Goal: Task Accomplishment & Management: Manage account settings

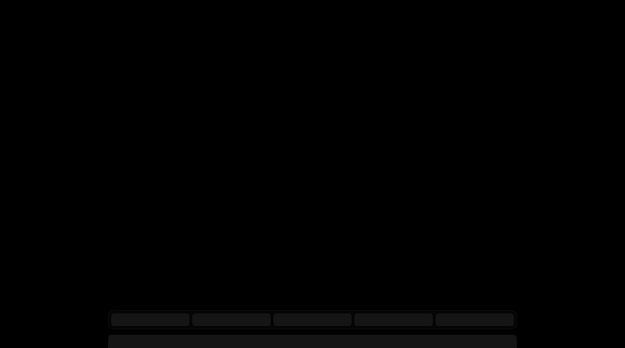
scroll to position [6, 0]
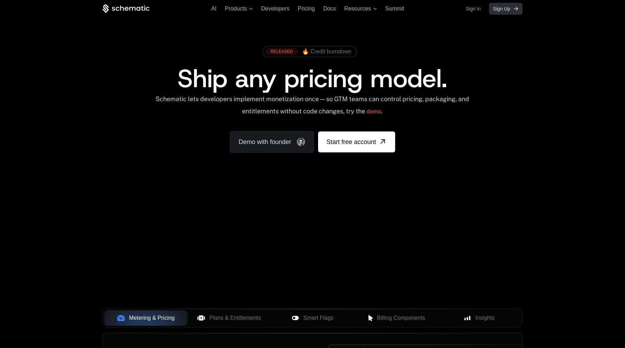
click at [500, 8] on span "Sign Up" at bounding box center [501, 8] width 17 height 7
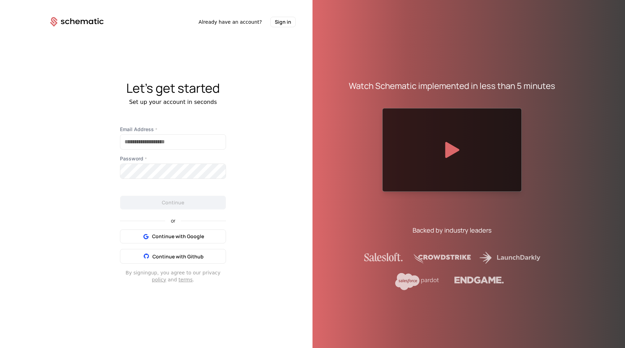
click at [168, 134] on div "Email Address *" at bounding box center [173, 138] width 106 height 24
click at [162, 141] on input "Email Address *" at bounding box center [172, 142] width 105 height 15
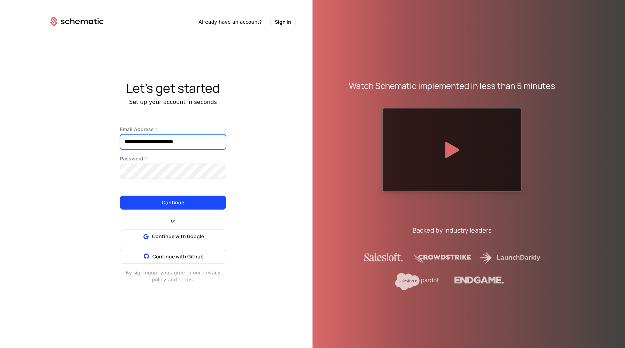
click at [164, 140] on input "**********" at bounding box center [172, 142] width 105 height 15
type input "**********"
click at [206, 199] on button "Continue" at bounding box center [173, 203] width 106 height 14
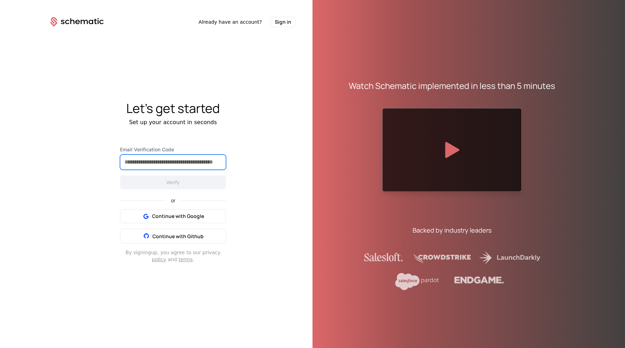
click at [170, 167] on input "Email Verification Code" at bounding box center [172, 162] width 105 height 15
paste input "******"
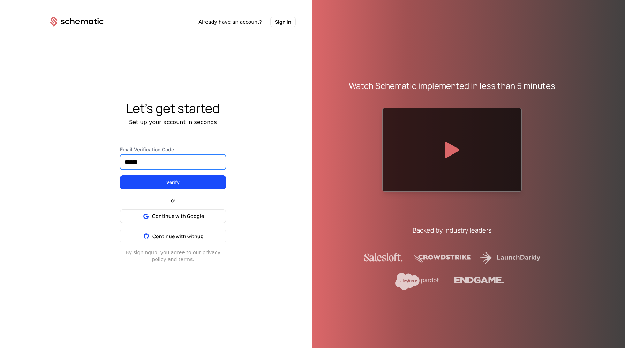
type input "******"
click at [170, 179] on button "Verify" at bounding box center [173, 183] width 106 height 14
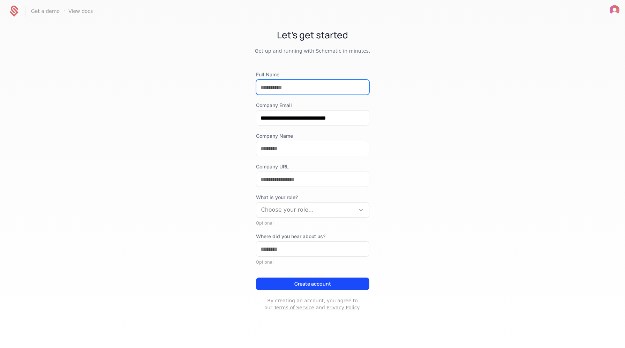
click at [287, 82] on input "Full Name" at bounding box center [313, 87] width 113 height 15
type input "*********"
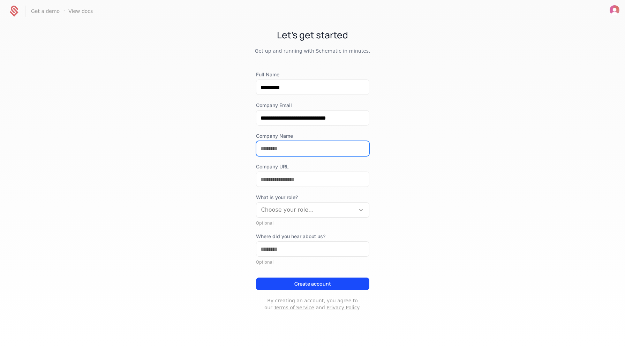
click at [296, 146] on input "Company Name" at bounding box center [313, 148] width 113 height 15
type input "*******"
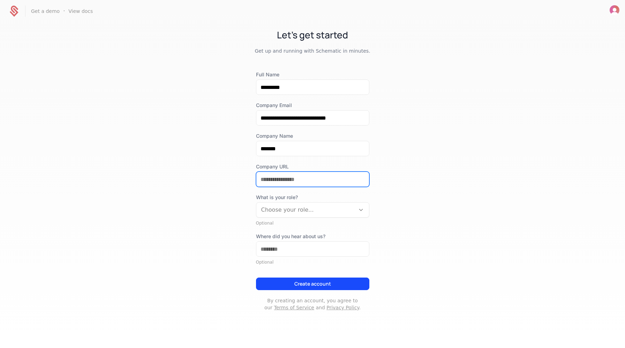
click at [302, 181] on input "Company URL" at bounding box center [313, 179] width 113 height 15
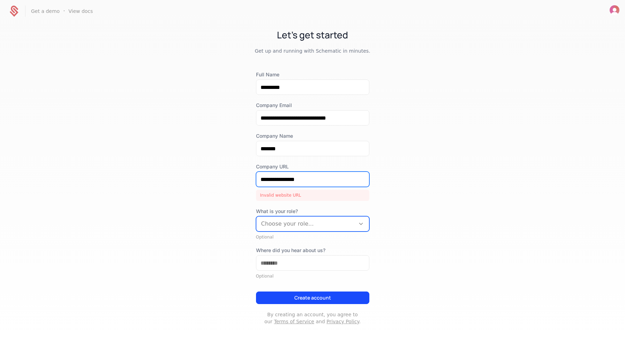
click at [262, 180] on input "**********" at bounding box center [313, 179] width 113 height 15
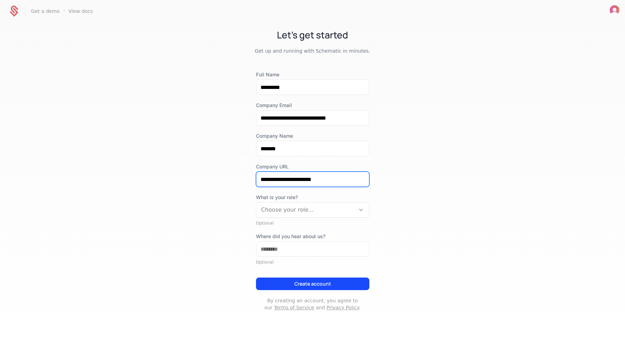
type input "**********"
click at [307, 210] on div at bounding box center [305, 210] width 89 height 10
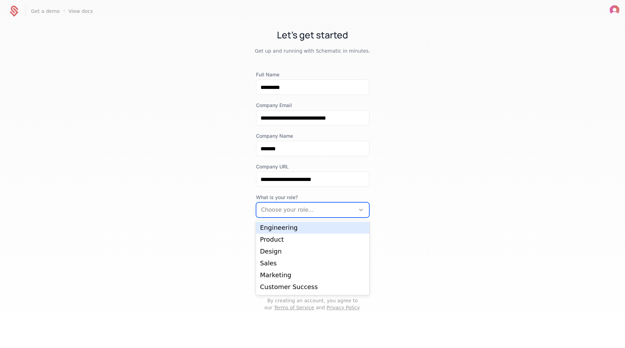
click at [282, 226] on div "Engineering" at bounding box center [312, 228] width 105 height 6
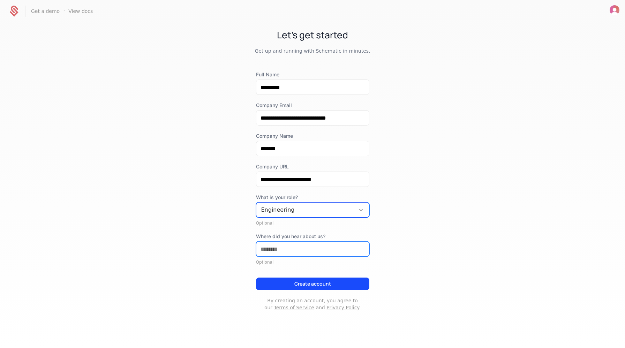
click at [282, 248] on input "Where did you hear about us?" at bounding box center [313, 249] width 113 height 15
type input "*******"
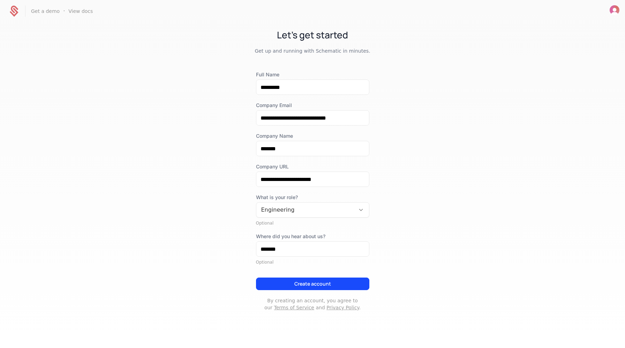
click at [313, 284] on button "Create account" at bounding box center [312, 284] width 113 height 13
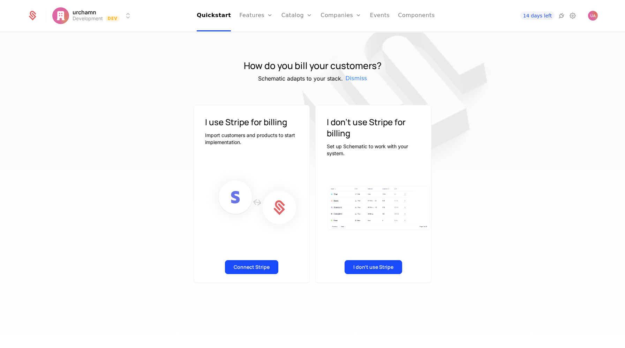
click at [371, 266] on button "I don't use Stripe" at bounding box center [374, 267] width 58 height 14
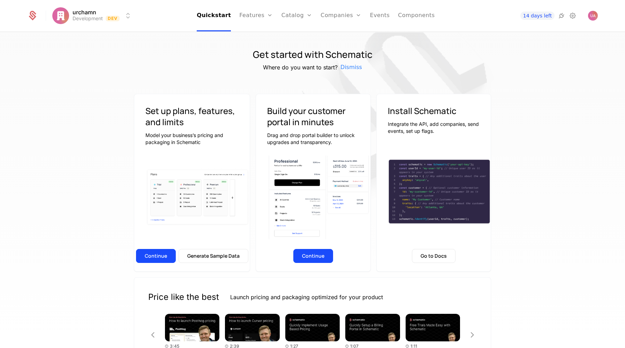
click at [155, 256] on button "Continue" at bounding box center [156, 256] width 40 height 14
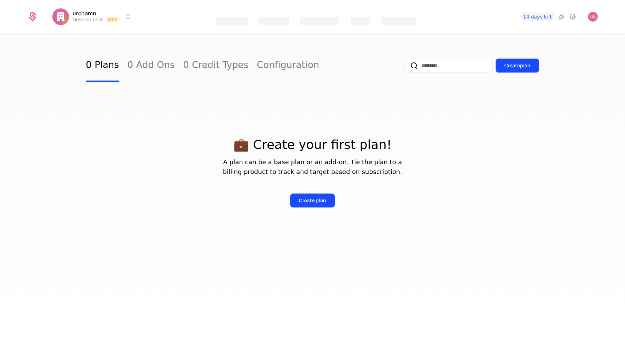
click at [313, 202] on div "Create plan" at bounding box center [312, 200] width 27 height 7
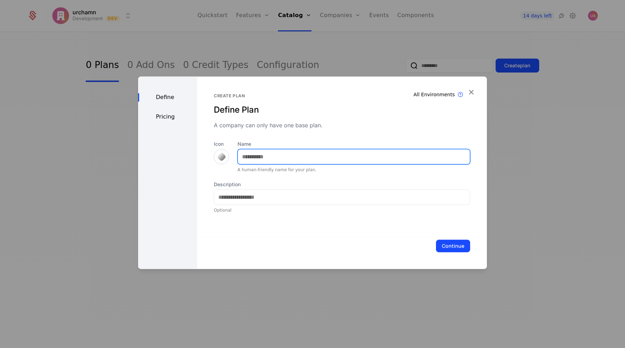
click at [262, 159] on input "Name" at bounding box center [354, 156] width 232 height 15
click at [263, 159] on input "Name" at bounding box center [354, 156] width 232 height 15
type input "*"
type input "*******"
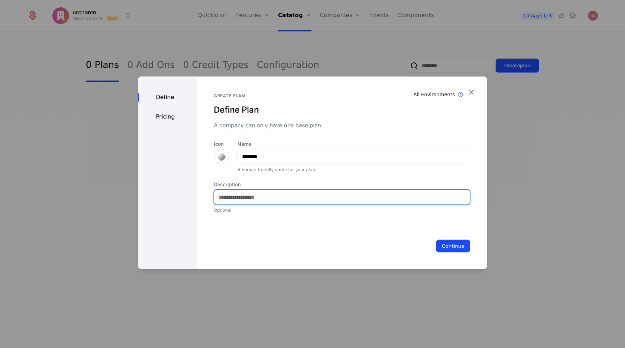
click at [251, 196] on input "Description" at bounding box center [342, 197] width 256 height 15
type input "*******"
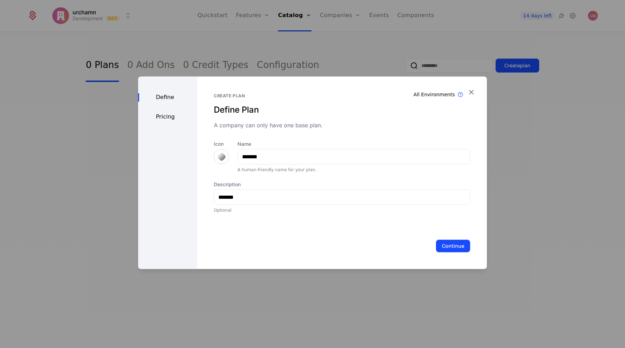
click at [460, 249] on button "Continue" at bounding box center [453, 246] width 34 height 13
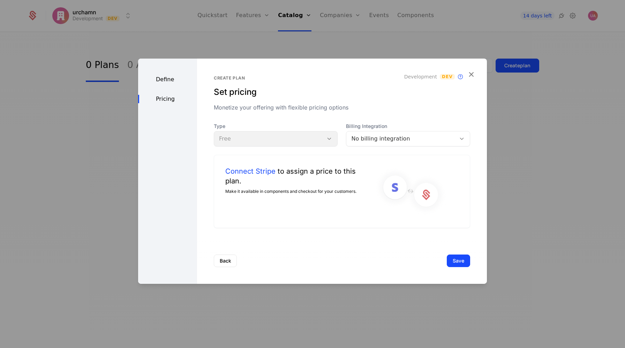
click at [350, 217] on div "Connect Stripe to assign a price to this plan. Make it available in components …" at bounding box center [342, 191] width 257 height 73
click at [397, 185] on img at bounding box center [411, 191] width 74 height 50
click at [427, 198] on img at bounding box center [411, 191] width 74 height 50
click at [459, 260] on button "Save" at bounding box center [458, 261] width 23 height 13
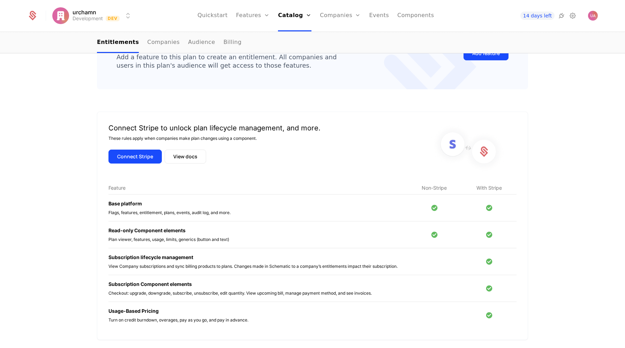
scroll to position [190, 0]
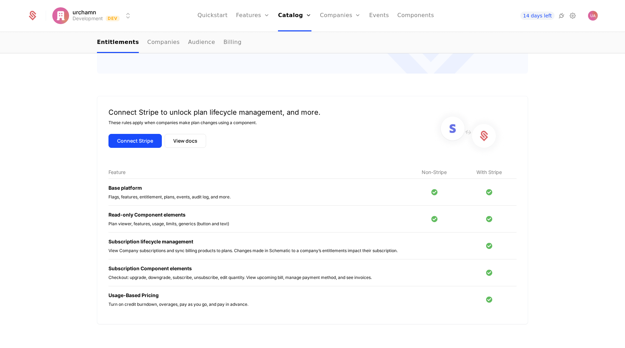
click at [143, 141] on button "Connect Stripe" at bounding box center [135, 141] width 53 height 14
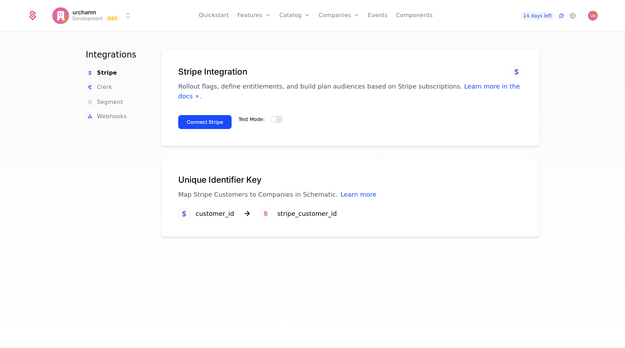
click at [274, 117] on span "button" at bounding box center [274, 120] width 6 height 6
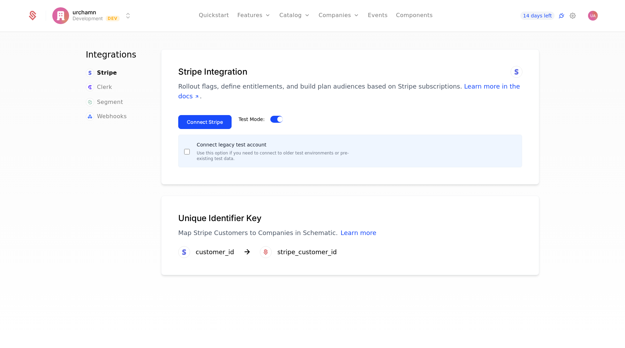
click at [206, 117] on button "Connect Stripe" at bounding box center [204, 122] width 53 height 14
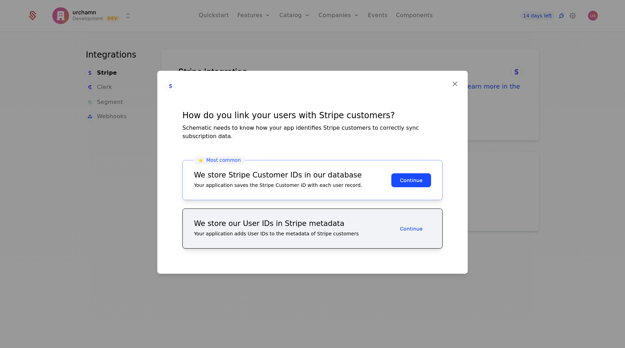
click at [310, 172] on div "We store Stripe Customer IDs in our database" at bounding box center [293, 175] width 198 height 7
click at [412, 177] on button "Continue" at bounding box center [412, 180] width 40 height 14
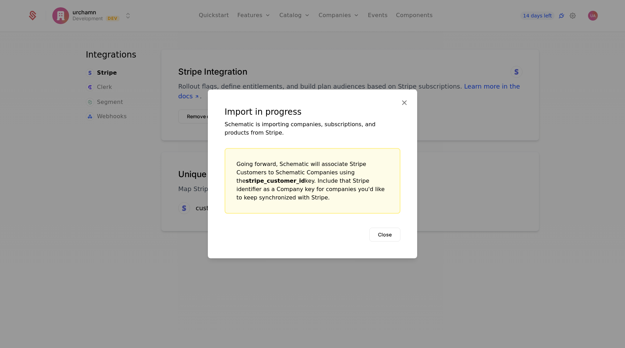
click at [389, 231] on button "Close" at bounding box center [385, 235] width 31 height 14
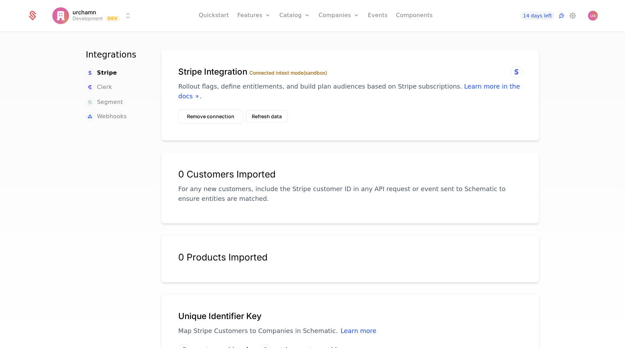
click at [298, 36] on link "Plans" at bounding box center [306, 34] width 36 height 6
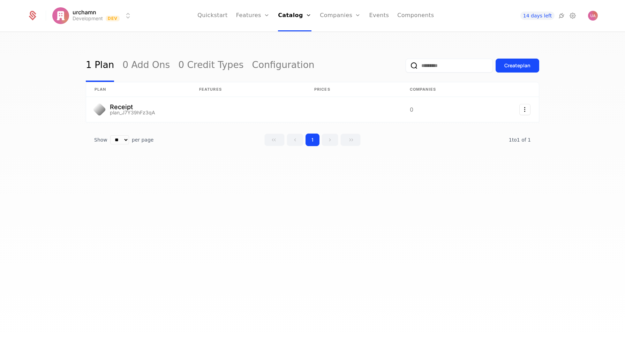
click at [510, 68] on div "Create plan" at bounding box center [518, 65] width 26 height 7
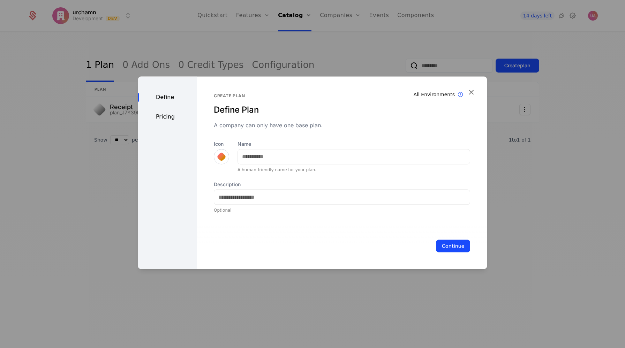
click at [533, 157] on div at bounding box center [312, 174] width 625 height 348
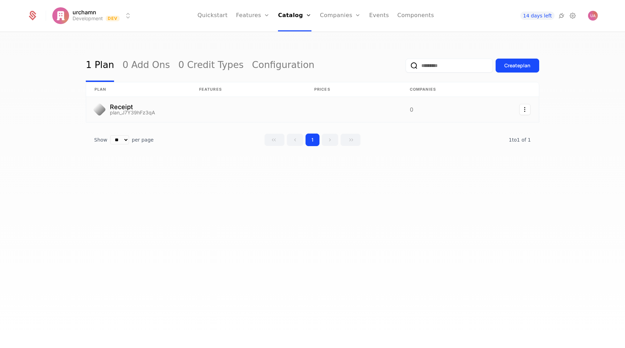
click at [125, 109] on link at bounding box center [138, 109] width 105 height 25
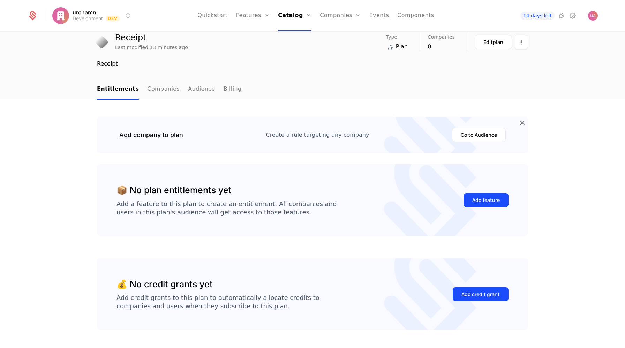
scroll to position [28, 0]
click at [478, 201] on div "Add feature" at bounding box center [487, 199] width 28 height 7
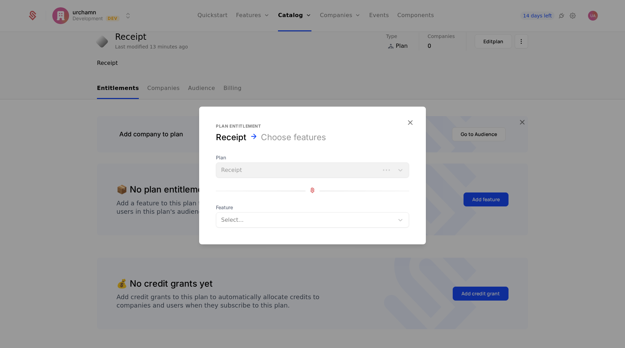
click at [410, 119] on icon "button" at bounding box center [410, 122] width 9 height 9
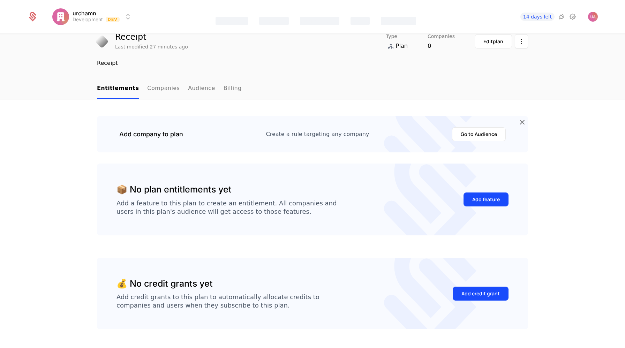
scroll to position [0, 0]
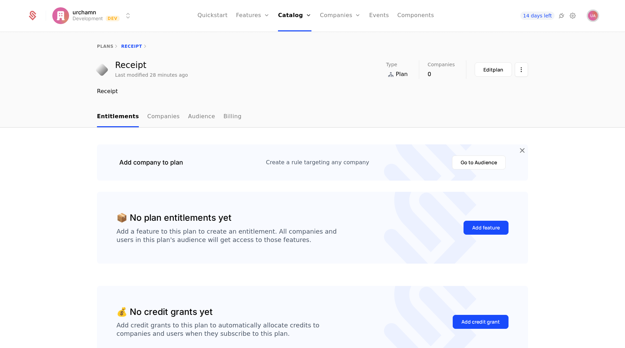
click at [592, 15] on img "Open user button" at bounding box center [593, 16] width 10 height 10
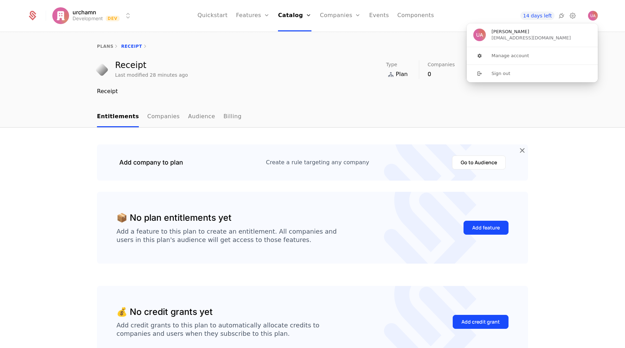
click at [471, 14] on nav "Quickstart Features Features Flags Catalog Plans Add Ons Credits Configuration …" at bounding box center [316, 15] width 356 height 31
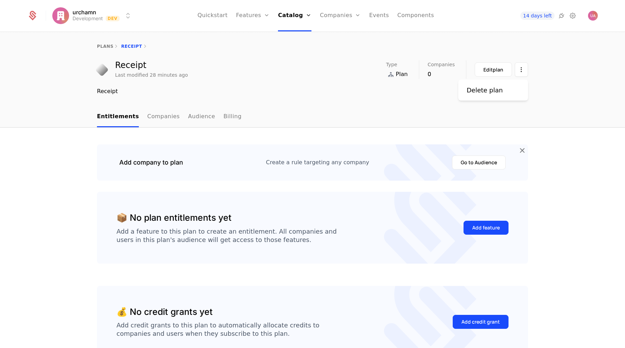
click at [573, 17] on icon at bounding box center [573, 16] width 8 height 8
click at [358, 17] on icon "Main" at bounding box center [358, 16] width 6 height 6
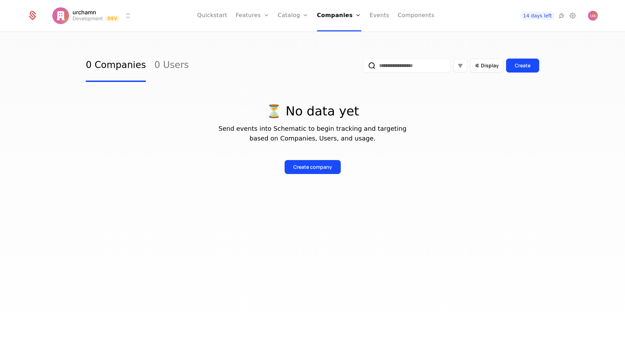
click at [381, 14] on link "Events" at bounding box center [380, 15] width 20 height 31
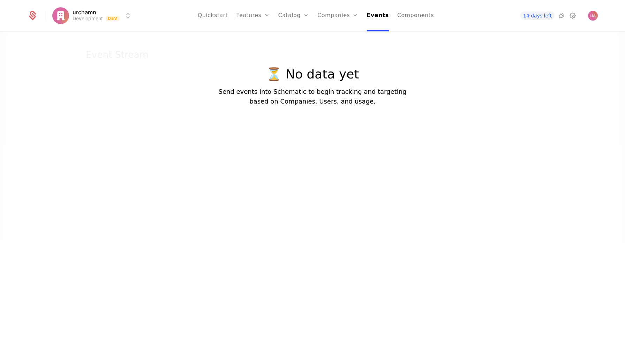
click at [399, 17] on link "Components" at bounding box center [416, 15] width 37 height 31
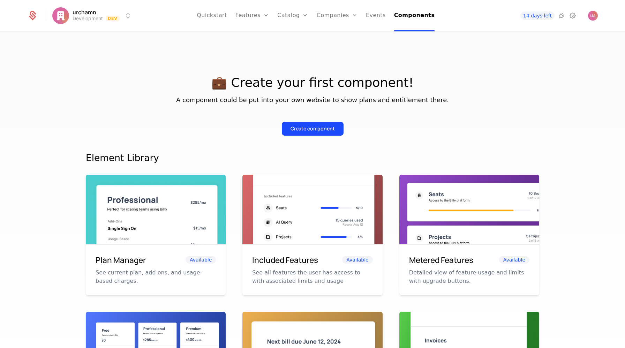
click at [218, 14] on link "Quickstart" at bounding box center [212, 15] width 30 height 31
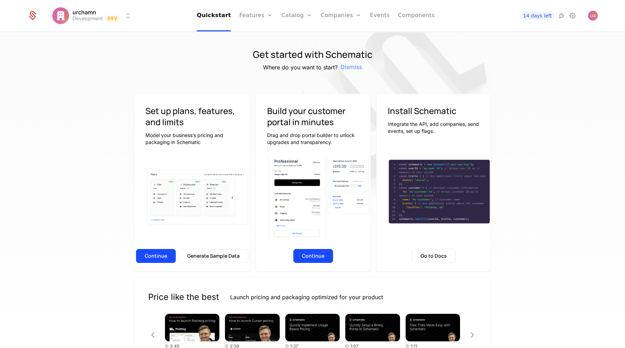
click at [256, 13] on link "Features" at bounding box center [256, 15] width 34 height 31
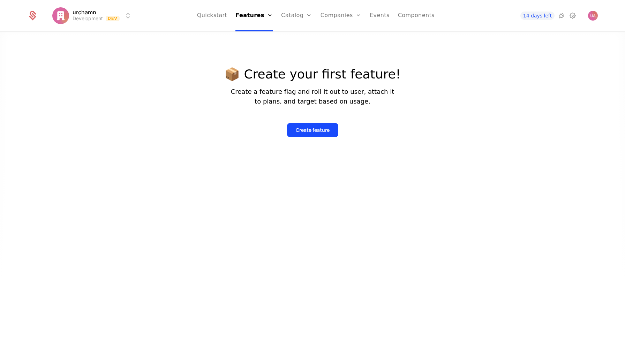
click at [309, 68] on link "Configuration" at bounding box center [308, 68] width 36 height 6
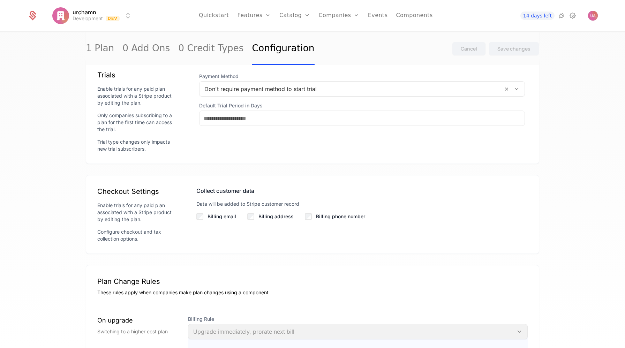
scroll to position [381, 0]
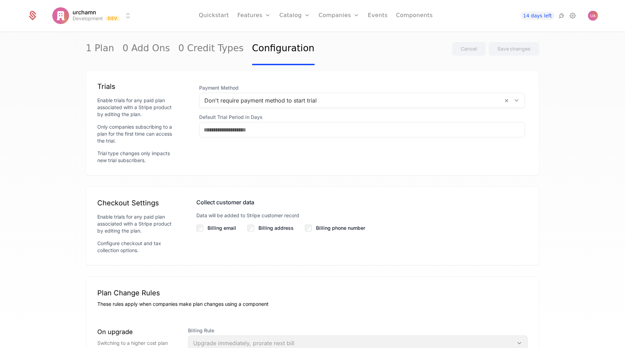
click at [431, 97] on div at bounding box center [352, 101] width 294 height 10
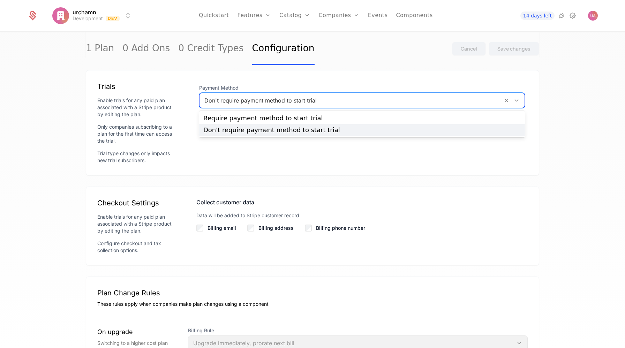
click at [425, 83] on div "Payment Method Don't require payment method to start trial selected, 2 of 2. 2 …" at bounding box center [363, 111] width 332 height 59
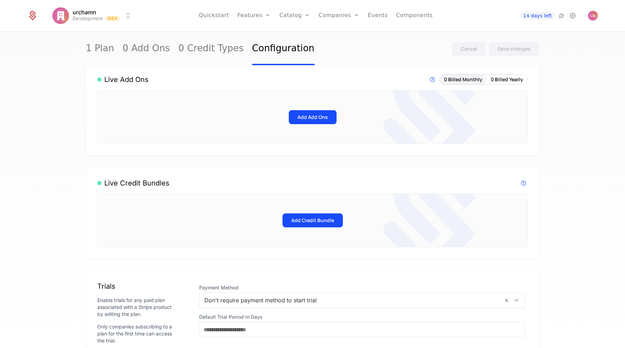
scroll to position [0, 0]
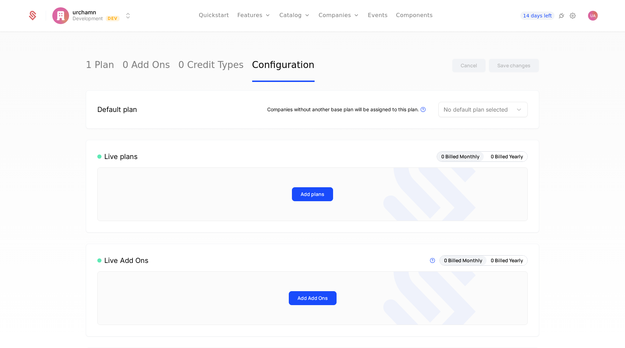
click at [480, 106] on div at bounding box center [476, 110] width 64 height 10
click at [462, 106] on div at bounding box center [476, 110] width 64 height 10
click at [466, 126] on div "Receipt" at bounding box center [465, 127] width 23 height 6
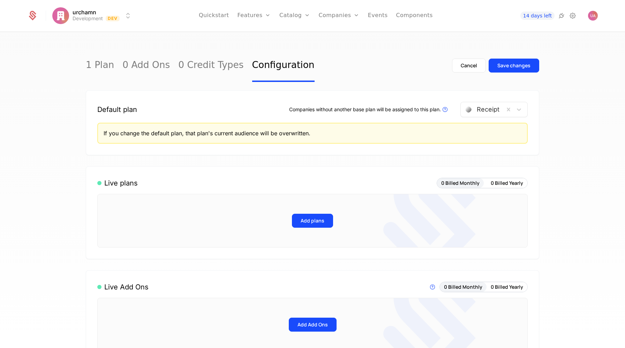
click at [513, 65] on div "Save changes" at bounding box center [514, 65] width 33 height 7
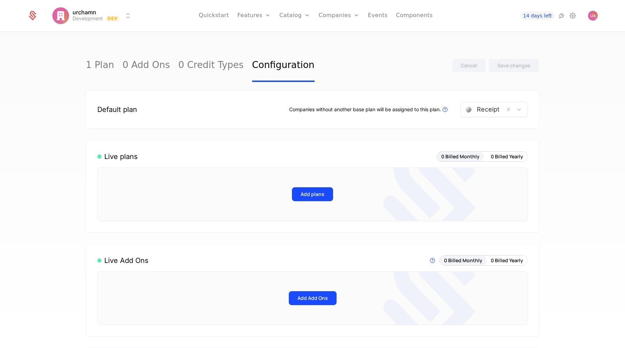
click at [101, 62] on link "1 Plan" at bounding box center [100, 65] width 28 height 33
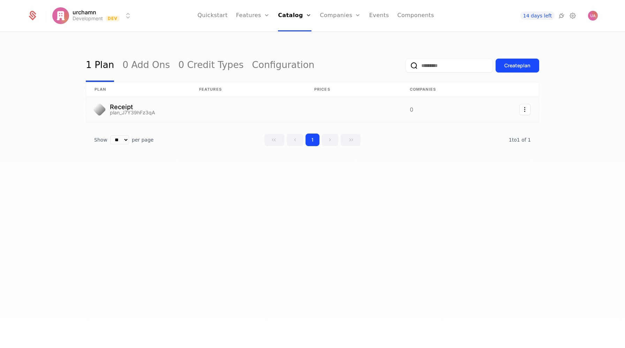
click at [119, 106] on link at bounding box center [138, 109] width 105 height 25
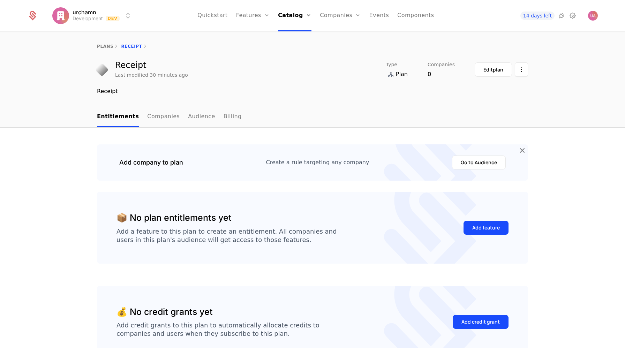
click at [301, 71] on link "Configuration" at bounding box center [305, 68] width 36 height 6
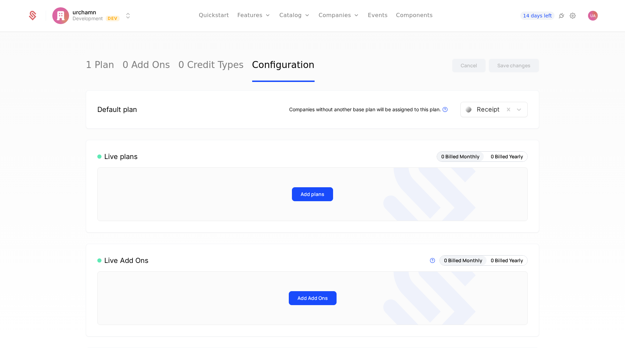
click at [574, 17] on icon at bounding box center [573, 16] width 8 height 8
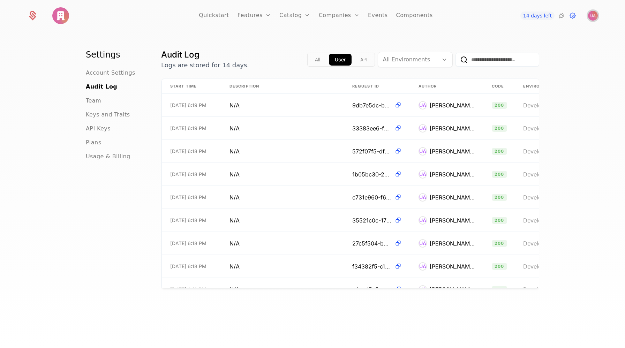
click at [594, 15] on img "Open user button" at bounding box center [593, 16] width 10 height 10
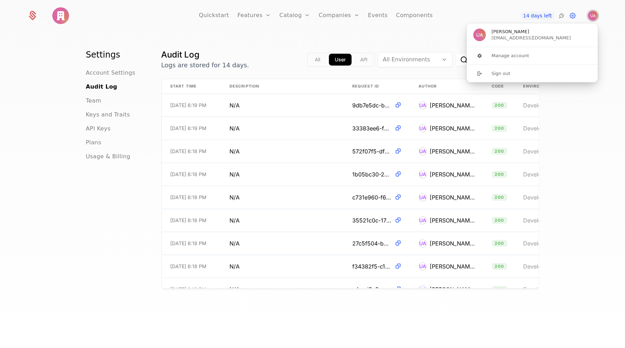
click at [594, 15] on img "Close user button" at bounding box center [593, 16] width 10 height 10
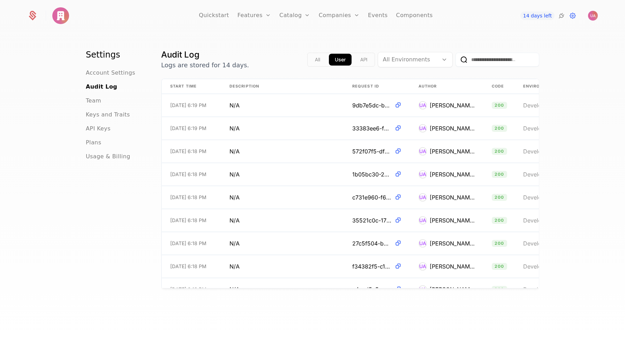
click at [212, 15] on link "Quickstart" at bounding box center [214, 15] width 30 height 31
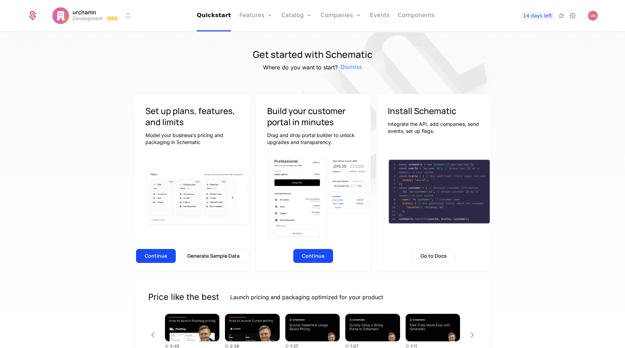
click at [141, 53] on button "Manage" at bounding box center [142, 52] width 55 height 13
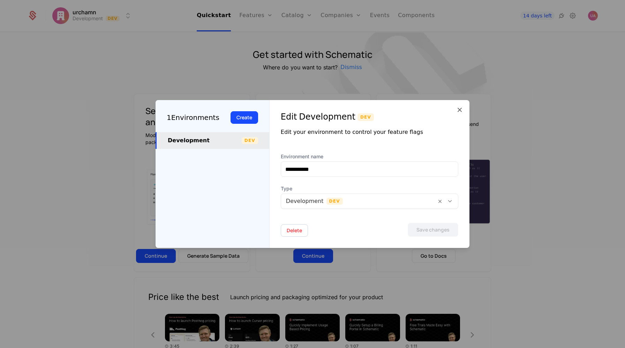
click at [459, 109] on icon at bounding box center [460, 110] width 8 height 8
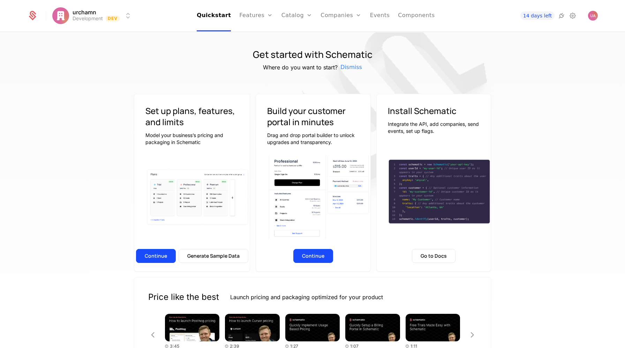
click at [131, 69] on div "Get started with Schematic Where do you want to start? Dismiss" at bounding box center [313, 60] width 454 height 22
type textarea "****"
click at [539, 95] on img at bounding box center [396, 101] width 349 height 349
click at [266, 37] on link "Features" at bounding box center [264, 34] width 32 height 6
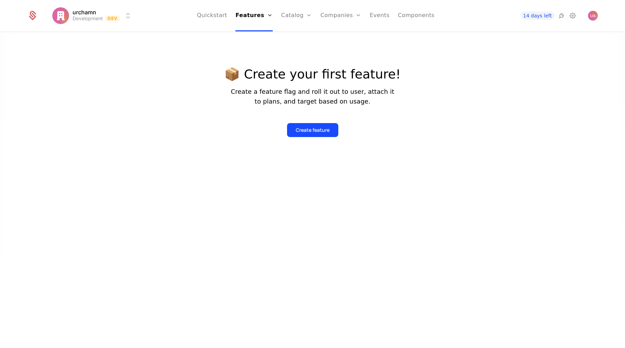
click at [263, 45] on div "Features Flags" at bounding box center [260, 40] width 49 height 34
click at [261, 48] on link "Flags" at bounding box center [260, 46] width 32 height 6
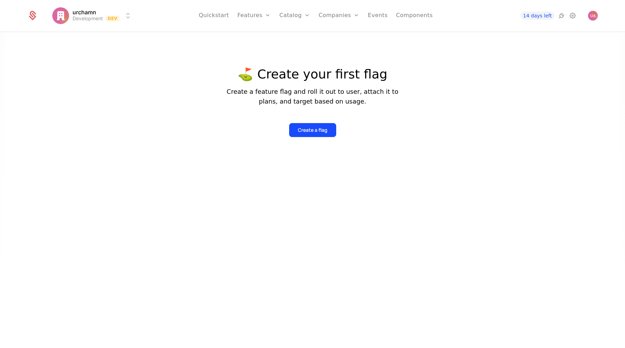
click at [299, 37] on link "Plans" at bounding box center [306, 34] width 36 height 6
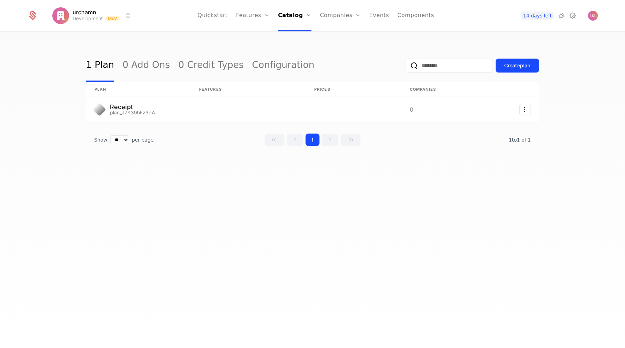
click at [301, 57] on link "Credits" at bounding box center [305, 57] width 36 height 6
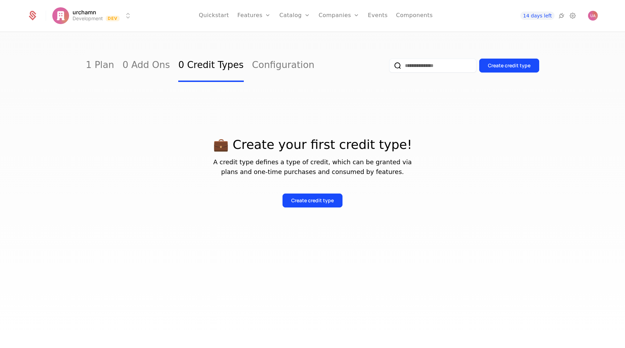
click at [301, 48] on link "Add Ons" at bounding box center [306, 46] width 36 height 6
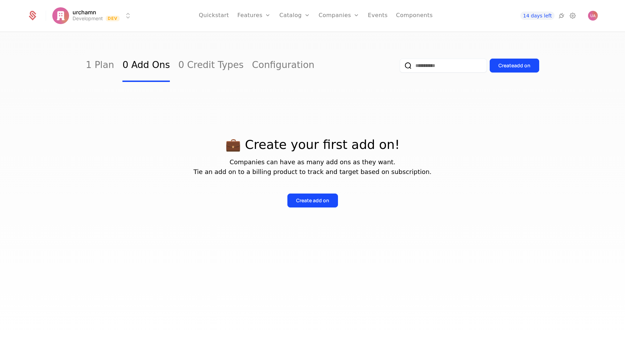
click at [302, 68] on link "Configuration" at bounding box center [306, 68] width 36 height 6
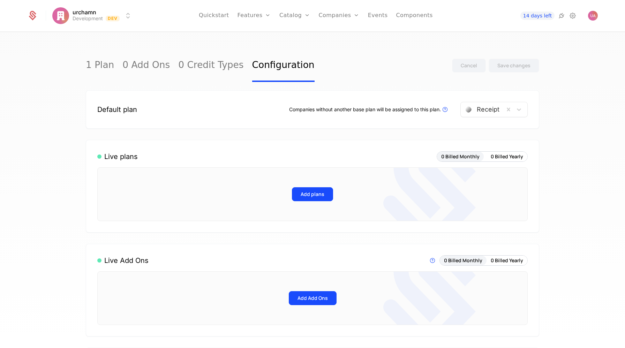
click at [344, 54] on div "Companies Users" at bounding box center [343, 40] width 49 height 34
click at [339, 48] on link "Users" at bounding box center [343, 46] width 32 height 6
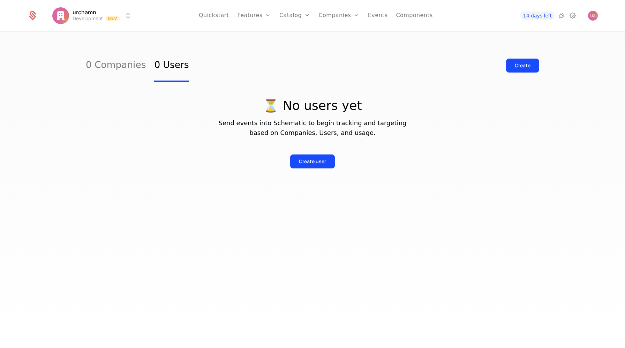
click at [347, 37] on link "Companies" at bounding box center [343, 34] width 32 height 6
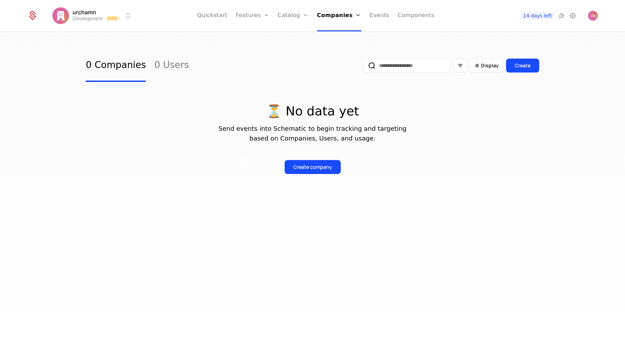
click at [380, 15] on link "Events" at bounding box center [380, 15] width 20 height 31
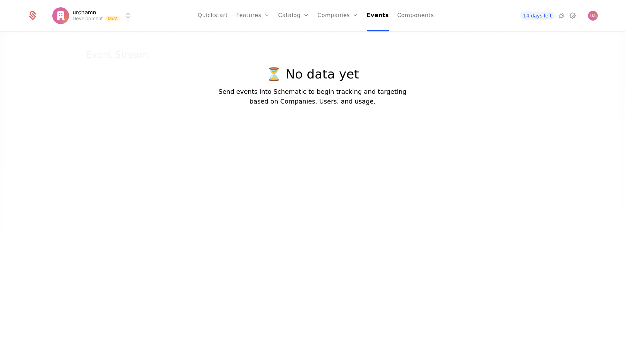
click at [401, 16] on link "Components" at bounding box center [416, 15] width 37 height 31
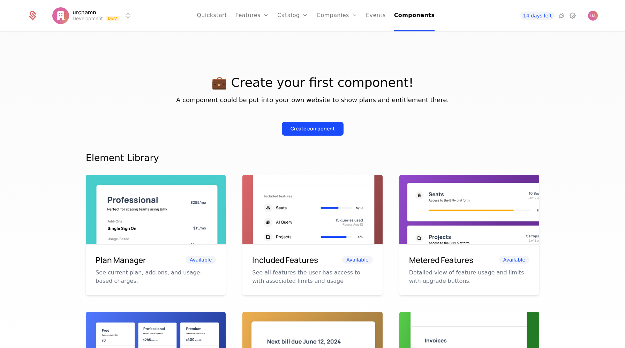
click at [536, 14] on span "14 days left" at bounding box center [538, 16] width 34 height 8
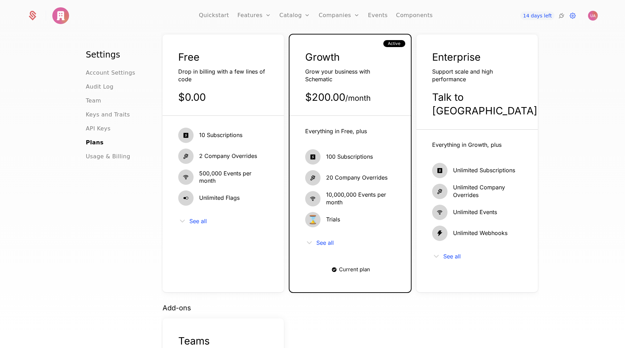
scroll to position [58, 0]
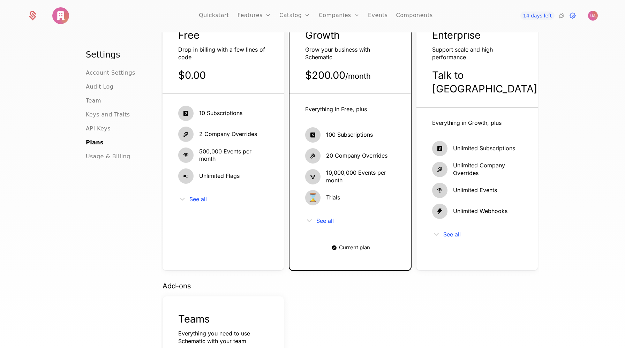
click at [517, 108] on div "Everything in Growth, plus Unlimited Subscriptions Unlimited Company Overrides …" at bounding box center [477, 181] width 121 height 147
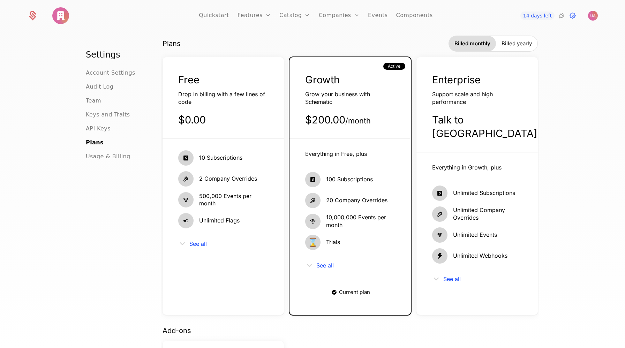
scroll to position [0, 0]
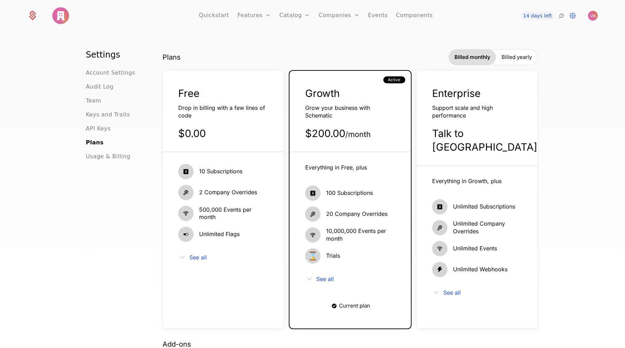
click at [518, 121] on div "Enterprise Support scale and high performance Talk to us" at bounding box center [477, 126] width 121 height 79
click at [242, 150] on div "Free Drop in billing with a few lines of code $0.00" at bounding box center [223, 120] width 121 height 66
click at [521, 57] on span "Billed yearly" at bounding box center [517, 57] width 30 height 7
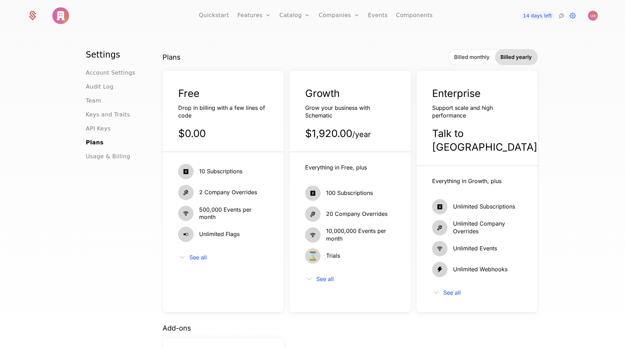
click at [479, 55] on span "Billed monthly" at bounding box center [471, 57] width 35 height 7
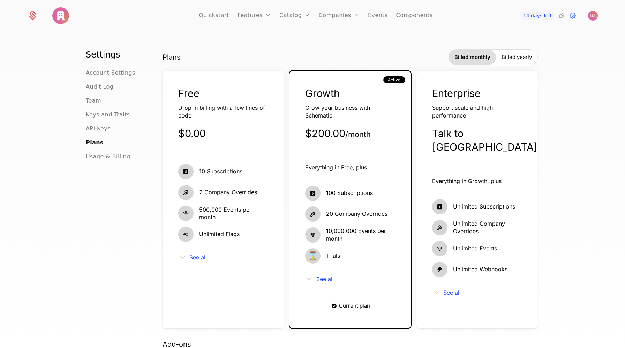
click at [480, 54] on span "Billed monthly" at bounding box center [473, 57] width 36 height 7
click at [521, 55] on span "Billed yearly" at bounding box center [517, 57] width 30 height 7
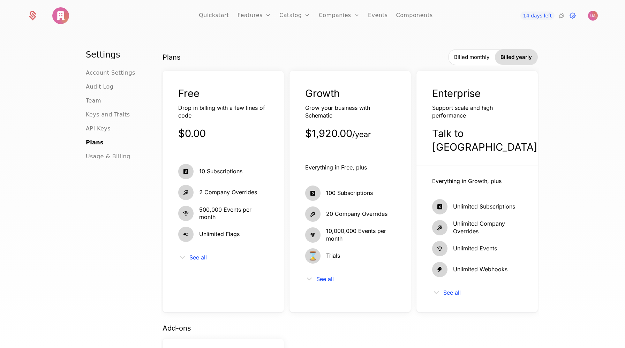
click at [480, 56] on span "Billed monthly" at bounding box center [471, 57] width 35 height 7
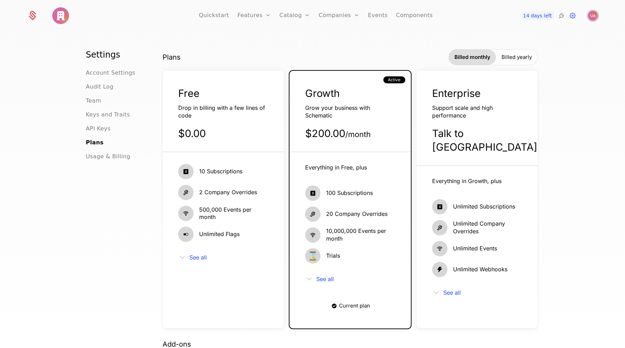
click at [592, 15] on img "Open user button" at bounding box center [593, 16] width 10 height 10
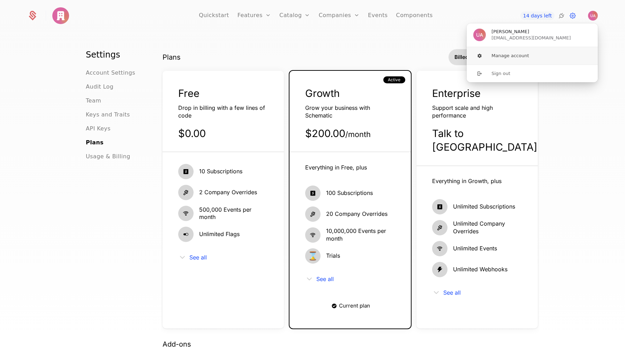
click at [514, 55] on button "Manage account" at bounding box center [533, 55] width 132 height 17
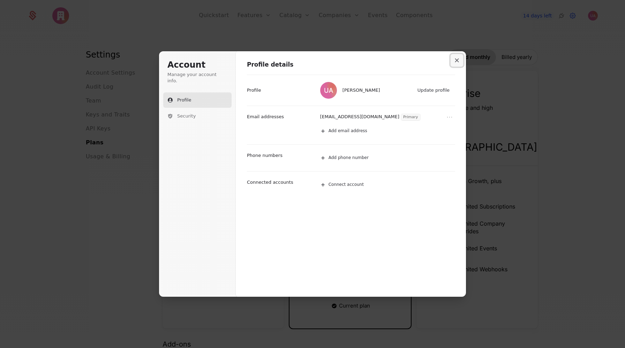
click at [457, 61] on icon "Close modal" at bounding box center [457, 61] width 4 height 4
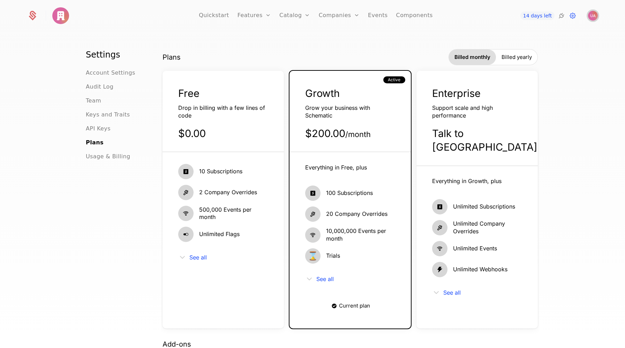
scroll to position [273, 0]
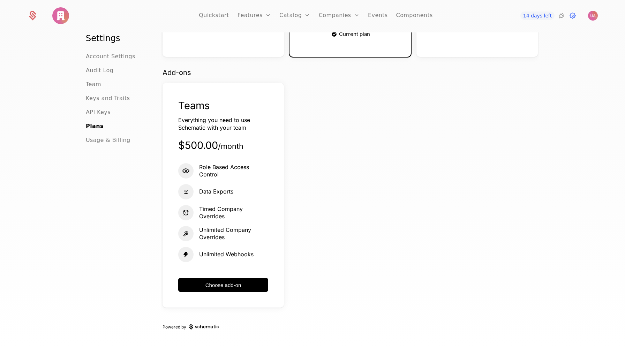
click at [297, 37] on link "Plans" at bounding box center [306, 34] width 36 height 6
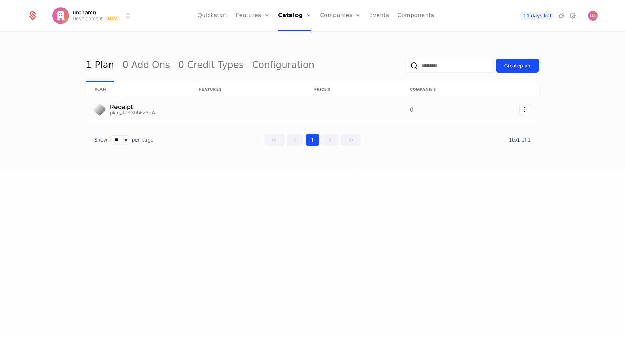
click at [132, 111] on link at bounding box center [138, 109] width 105 height 25
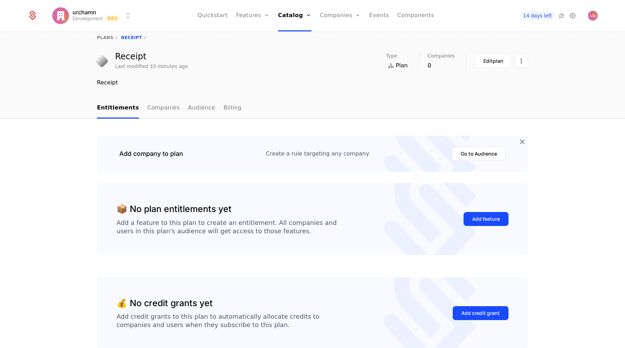
scroll to position [8, 0]
click at [503, 84] on div "Delete plan" at bounding box center [488, 82] width 42 height 10
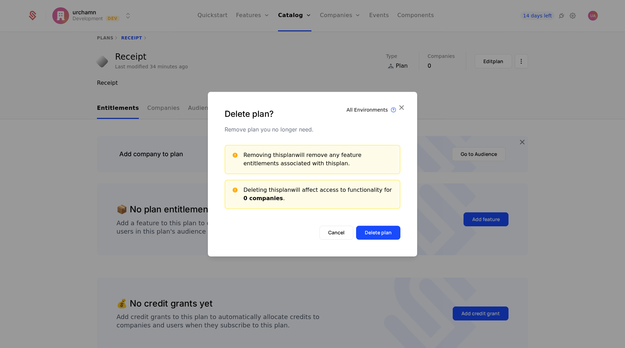
click at [384, 237] on button "Delete plan" at bounding box center [378, 233] width 44 height 14
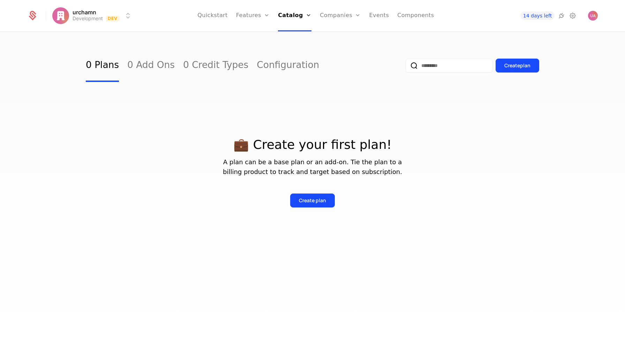
click at [306, 202] on div "Create plan" at bounding box center [312, 200] width 27 height 7
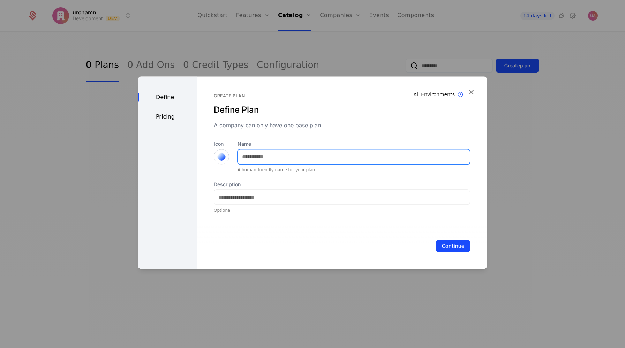
click at [253, 158] on input "Name" at bounding box center [354, 156] width 232 height 15
type input "****"
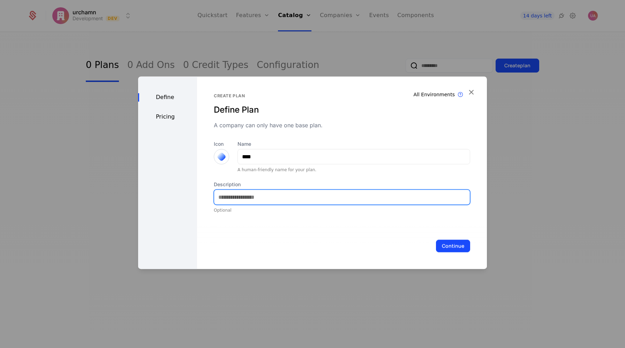
click at [250, 198] on input "Description" at bounding box center [342, 197] width 256 height 15
click at [253, 198] on input "Description" at bounding box center [342, 197] width 256 height 15
type input "**********"
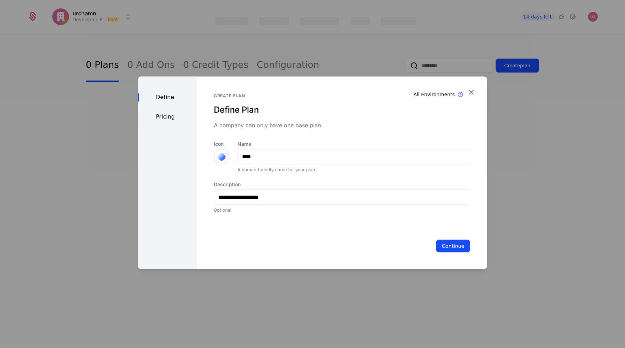
click at [458, 249] on button "Continue" at bounding box center [453, 246] width 34 height 13
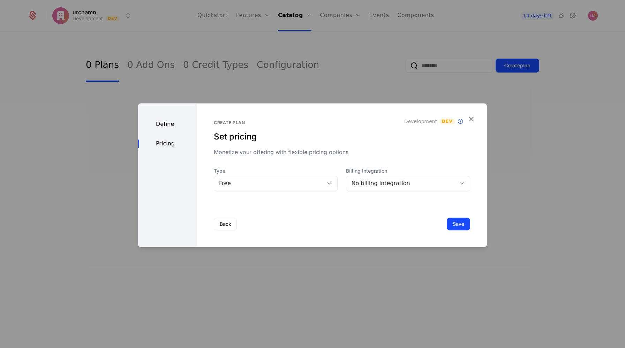
click at [371, 183] on div "No billing integration" at bounding box center [401, 183] width 100 height 8
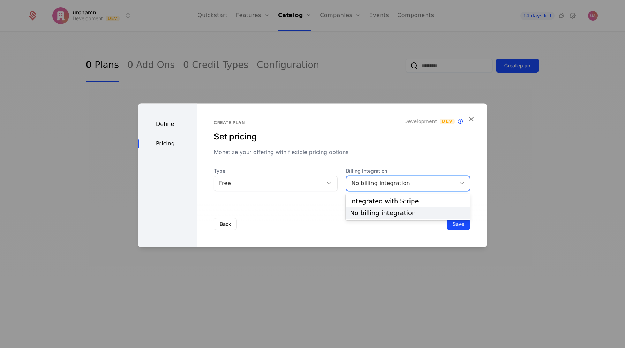
click at [363, 158] on div "Create plan Set pricing Monetize your offering with flexible pricing options De…" at bounding box center [342, 155] width 257 height 71
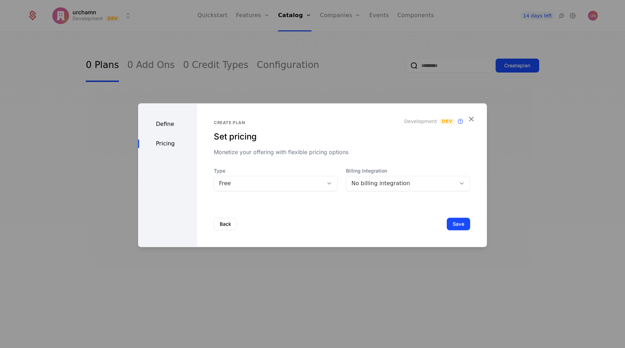
click at [303, 182] on div "Free" at bounding box center [269, 183] width 100 height 8
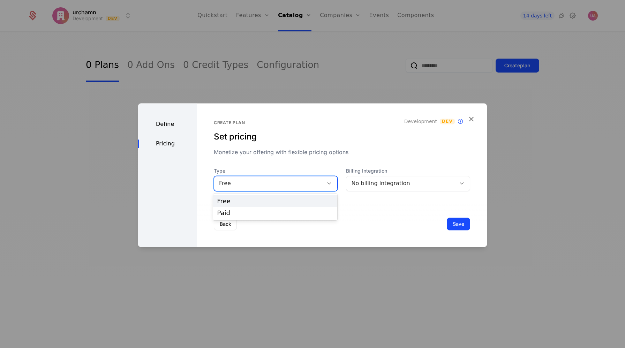
click at [298, 162] on div "Create plan Set pricing Monetize your offering with flexible pricing options De…" at bounding box center [342, 155] width 257 height 71
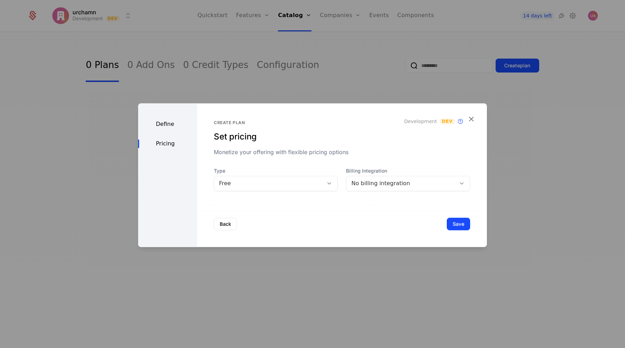
click at [409, 185] on div "No billing integration" at bounding box center [401, 183] width 100 height 8
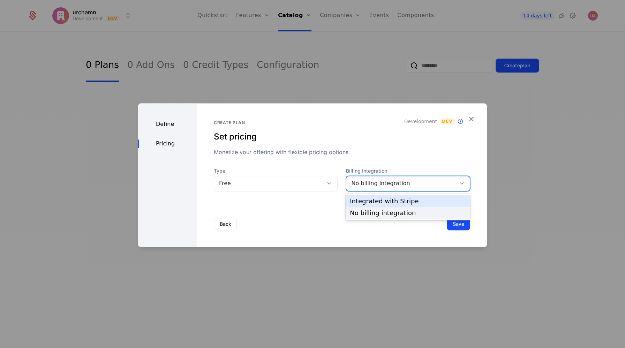
click at [396, 201] on div "Integrated with Stripe" at bounding box center [408, 201] width 116 height 6
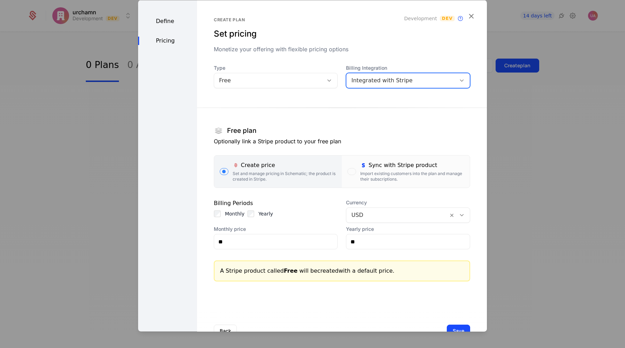
click at [366, 82] on div "Integrated with Stripe" at bounding box center [401, 80] width 100 height 8
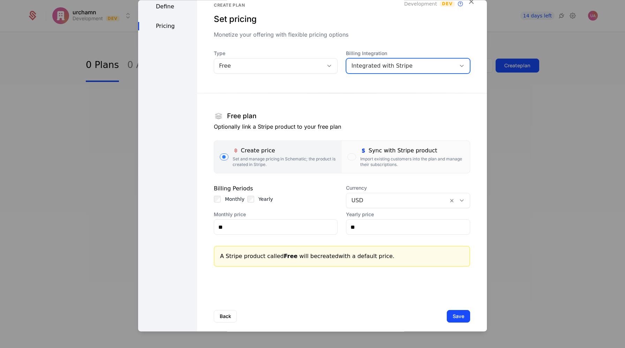
scroll to position [22, 0]
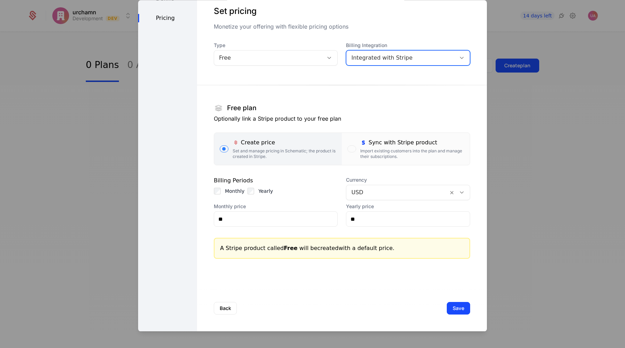
click at [370, 190] on div at bounding box center [397, 193] width 92 height 10
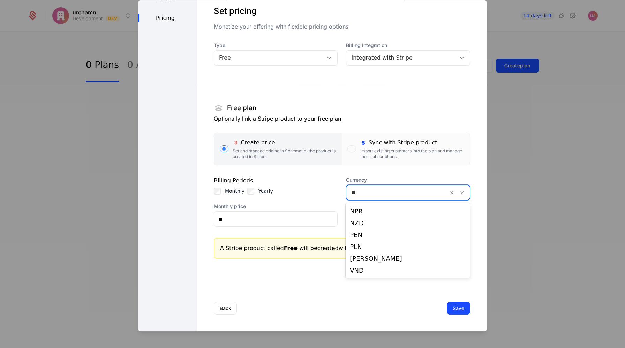
scroll to position [0, 0]
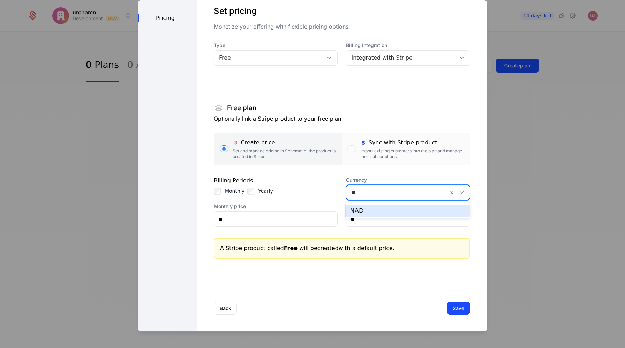
type input "*"
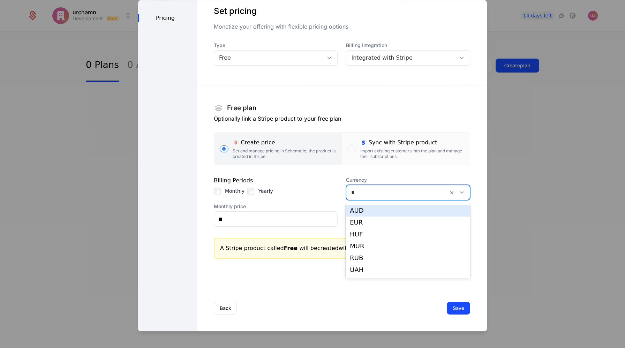
type input "**"
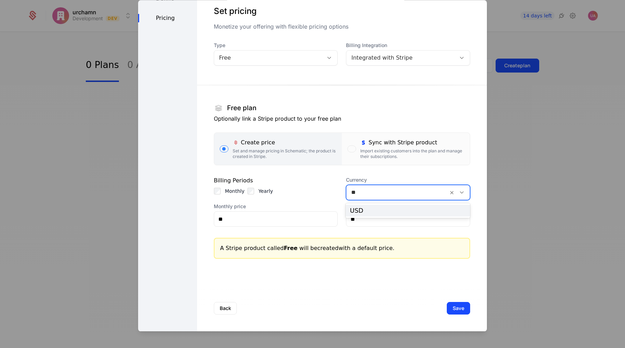
click at [367, 212] on div "USD" at bounding box center [408, 211] width 116 height 6
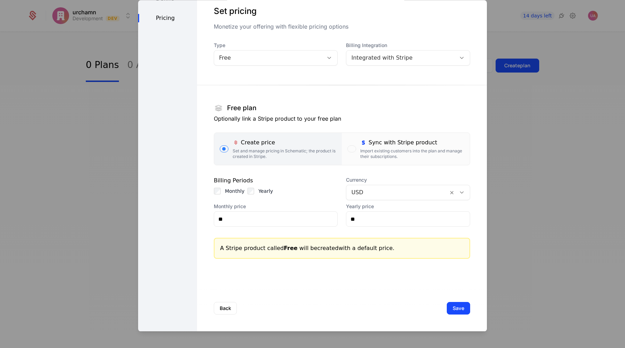
click at [456, 309] on button "Save" at bounding box center [458, 309] width 23 height 13
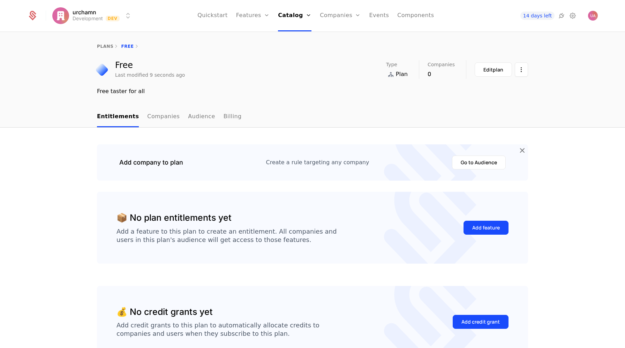
click at [290, 34] on link "Plans" at bounding box center [305, 34] width 36 height 6
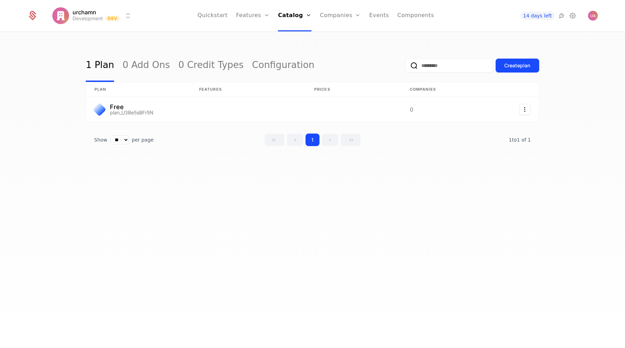
click at [510, 69] on div "Create plan" at bounding box center [518, 65] width 26 height 7
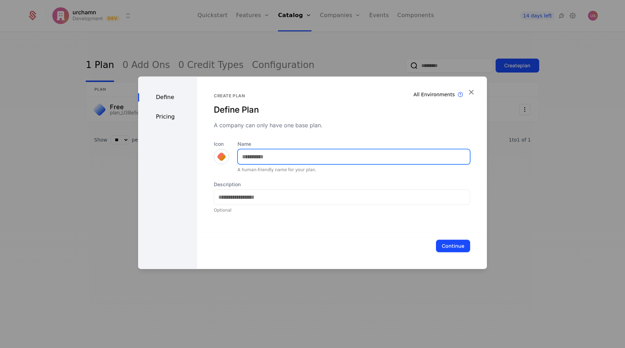
click at [249, 160] on input "Name" at bounding box center [354, 156] width 232 height 15
type input "*******"
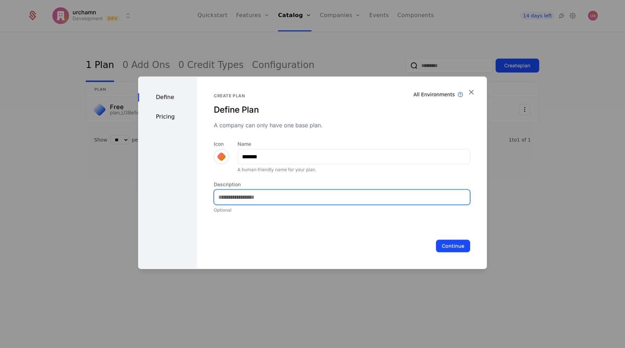
click at [254, 195] on input "Description" at bounding box center [342, 197] width 256 height 15
click at [270, 196] on input "Description" at bounding box center [342, 197] width 256 height 15
type input "**********"
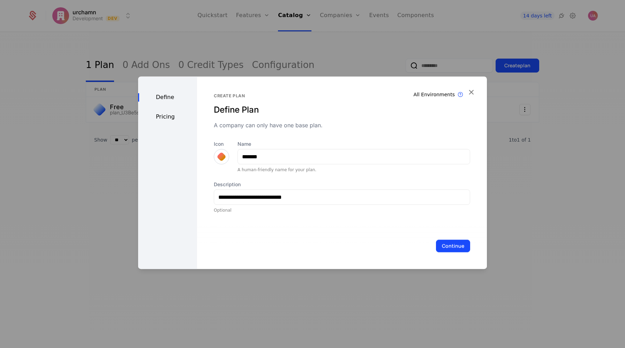
click at [454, 249] on button "Continue" at bounding box center [453, 246] width 34 height 13
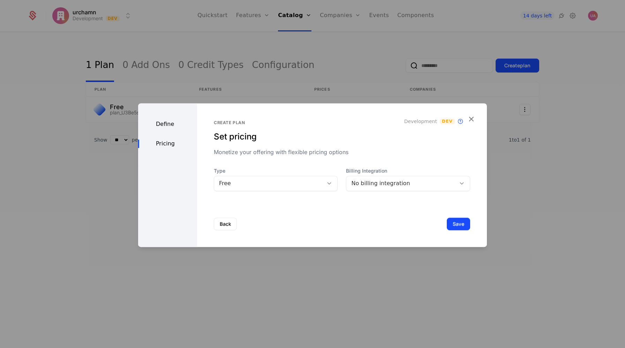
click at [366, 184] on div "No billing integration" at bounding box center [401, 183] width 100 height 8
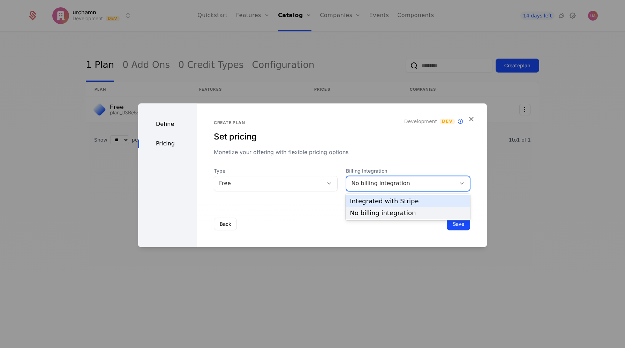
click at [369, 199] on div "Integrated with Stripe" at bounding box center [408, 201] width 116 height 6
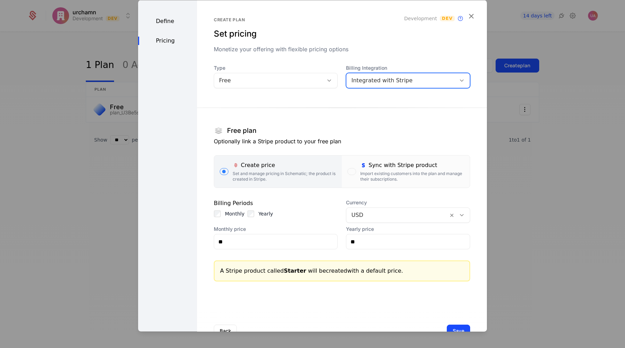
click at [281, 81] on div "Free" at bounding box center [269, 80] width 100 height 8
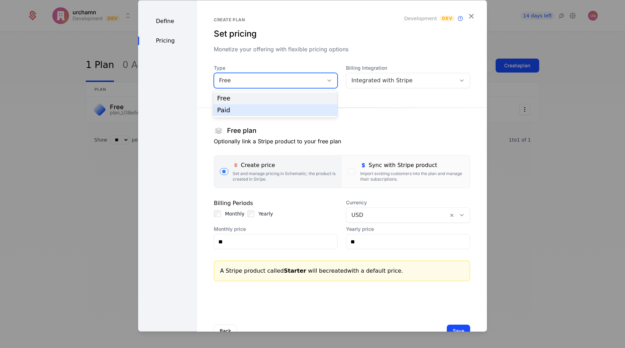
click at [252, 110] on div "Paid" at bounding box center [275, 110] width 116 height 6
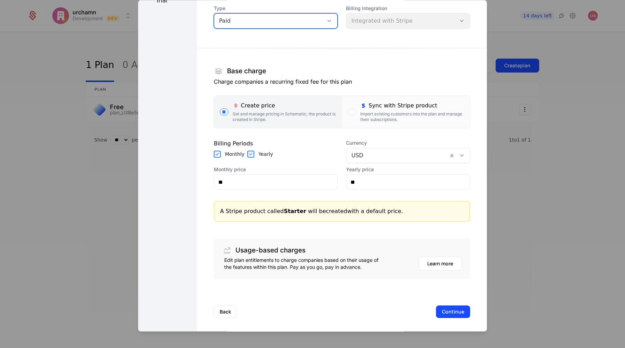
scroll to position [63, 0]
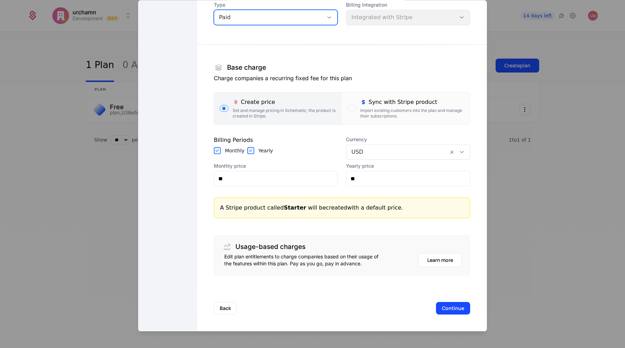
click at [376, 111] on div "Import existing customers into the plan and manage their subscriptions." at bounding box center [413, 113] width 104 height 11
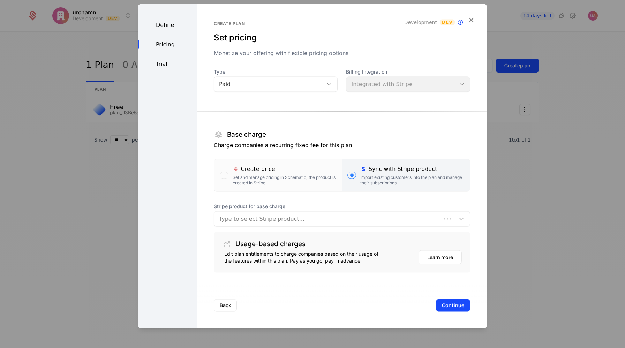
scroll to position [0, 0]
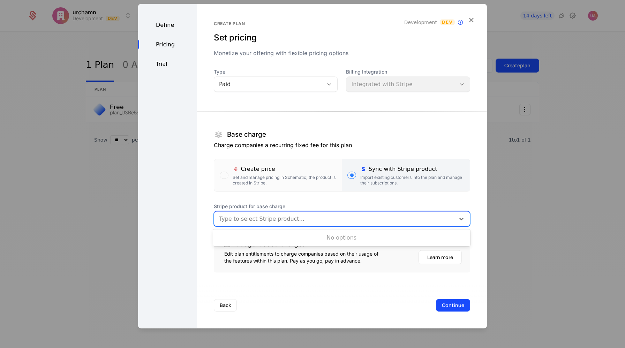
click at [298, 218] on div at bounding box center [334, 219] width 231 height 10
click at [315, 197] on section "Base charge Charge companies a recurring fixed fee for this plan Create price S…" at bounding box center [342, 187] width 257 height 172
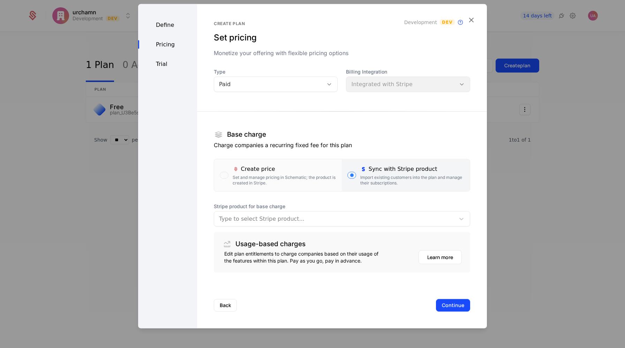
click at [262, 143] on p "Charge companies a recurring fixed fee for this plan" at bounding box center [342, 145] width 257 height 8
click at [287, 221] on div at bounding box center [334, 219] width 231 height 10
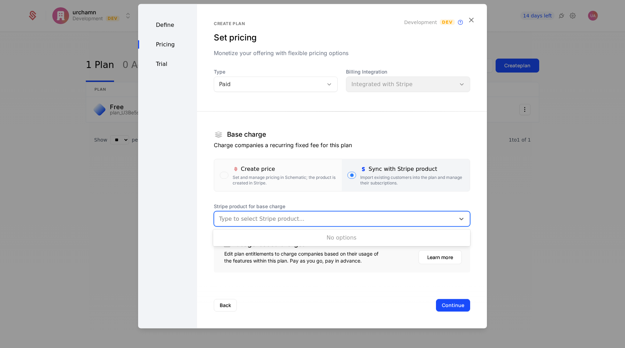
click at [290, 237] on div "No options" at bounding box center [341, 238] width 257 height 14
click at [348, 238] on div "No options" at bounding box center [341, 238] width 257 height 14
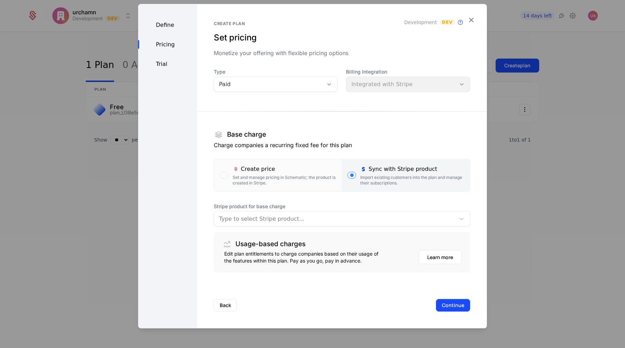
click at [336, 189] on label "Create price Set and manage pricing in Schematic; the product is created in Str…" at bounding box center [278, 176] width 128 height 32
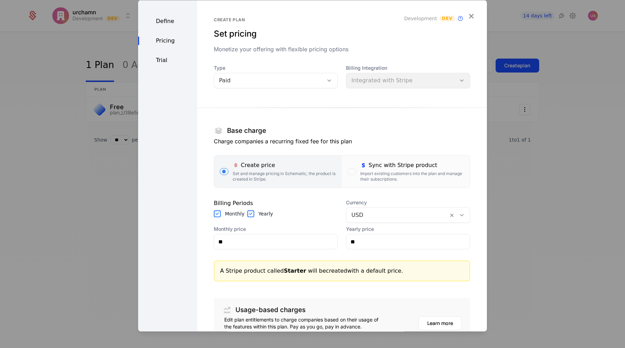
click at [373, 174] on div "Import existing customers into the plan and manage their subscriptions." at bounding box center [413, 176] width 104 height 11
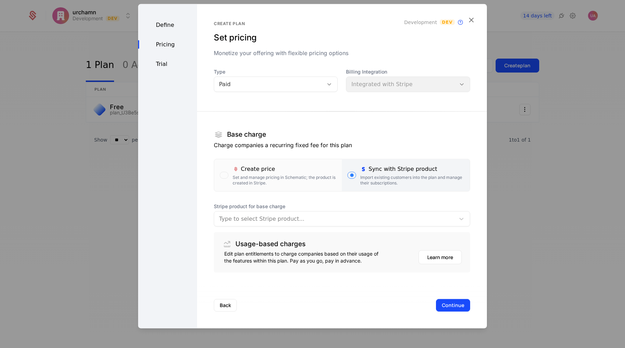
click at [374, 179] on div "Import existing customers into the plan and manage their subscriptions." at bounding box center [413, 180] width 104 height 11
click at [362, 223] on div at bounding box center [334, 219] width 231 height 10
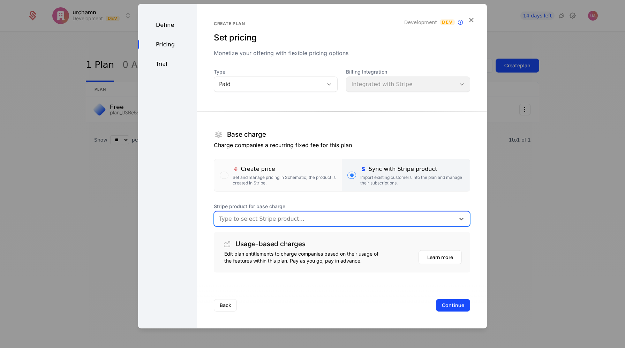
click at [362, 223] on div at bounding box center [334, 219] width 231 height 10
click at [350, 238] on div "No options" at bounding box center [341, 238] width 257 height 14
click at [348, 218] on div at bounding box center [334, 219] width 231 height 10
click at [340, 204] on span "Stripe product for base charge" at bounding box center [342, 206] width 257 height 7
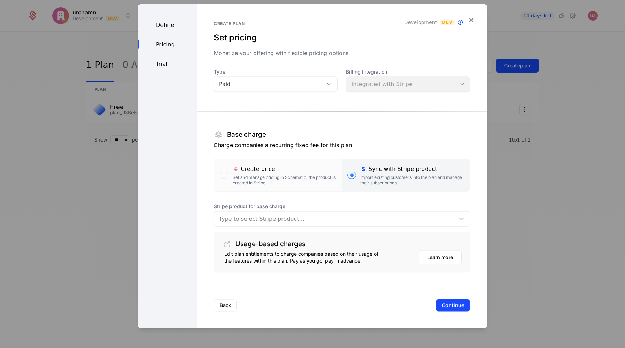
click at [331, 223] on div at bounding box center [334, 219] width 231 height 10
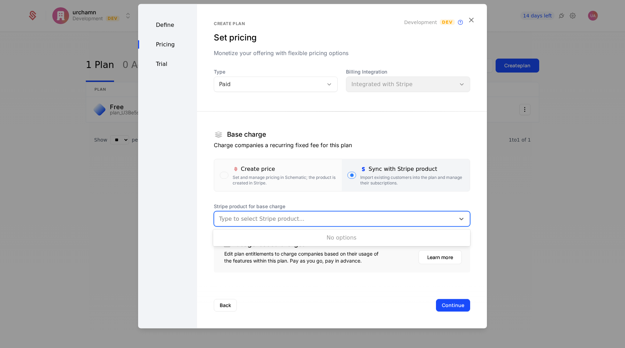
click at [336, 238] on div "No options" at bounding box center [341, 238] width 257 height 14
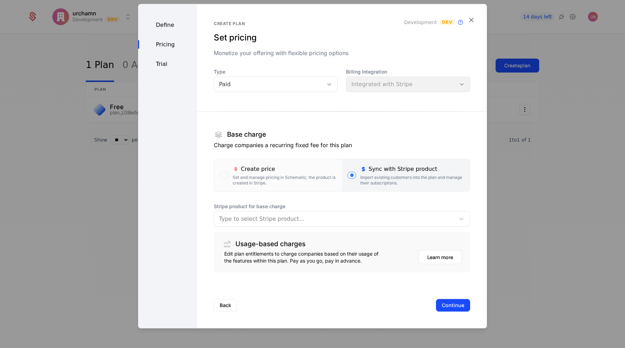
click at [337, 200] on section "Base charge Charge companies a recurring fixed fee for this plan Create price S…" at bounding box center [342, 187] width 257 height 172
click at [288, 184] on div "Set and manage pricing in Schematic; the product is created in Stripe." at bounding box center [285, 180] width 104 height 11
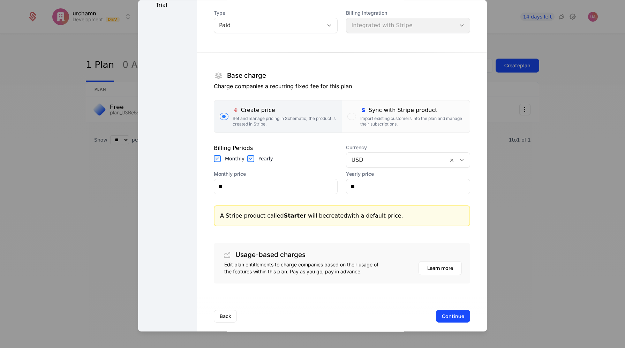
scroll to position [63, 0]
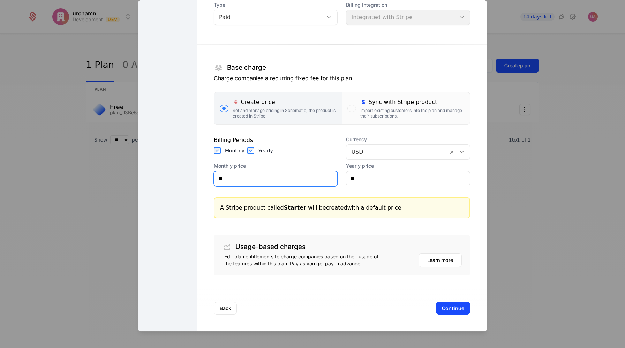
click at [245, 180] on input "**" at bounding box center [276, 179] width 124 height 15
type input "*******"
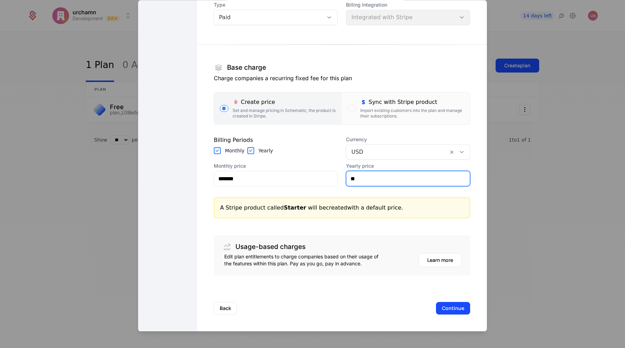
click at [363, 179] on input "**" at bounding box center [409, 179] width 124 height 15
type input "********"
click at [446, 309] on button "Continue" at bounding box center [453, 309] width 34 height 13
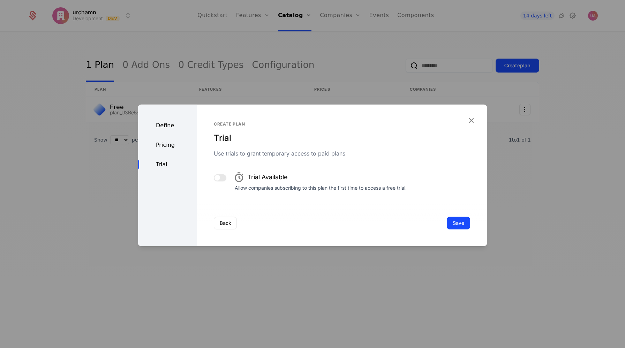
click at [217, 177] on span "button" at bounding box center [218, 178] width 6 height 6
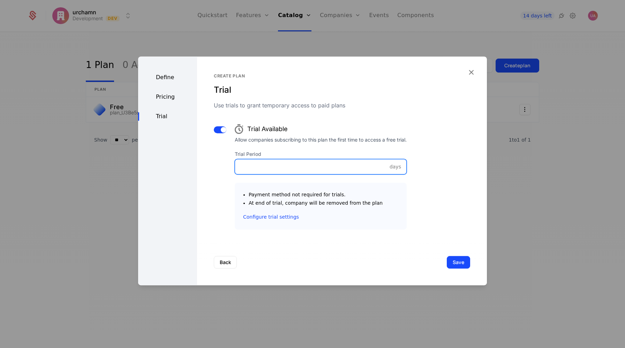
click at [326, 169] on input "Trial Period" at bounding box center [320, 167] width 171 height 15
type input "*"
click at [456, 263] on button "Save" at bounding box center [458, 262] width 23 height 13
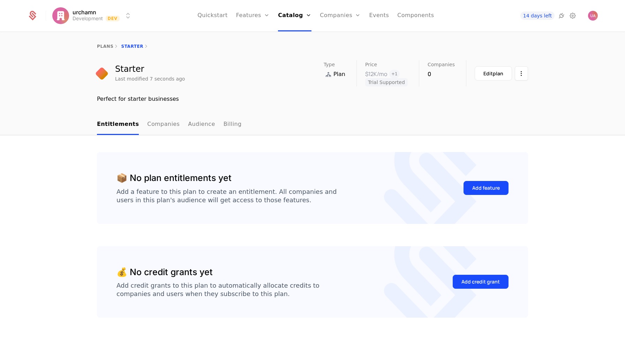
click at [299, 37] on link "Plans" at bounding box center [305, 34] width 36 height 6
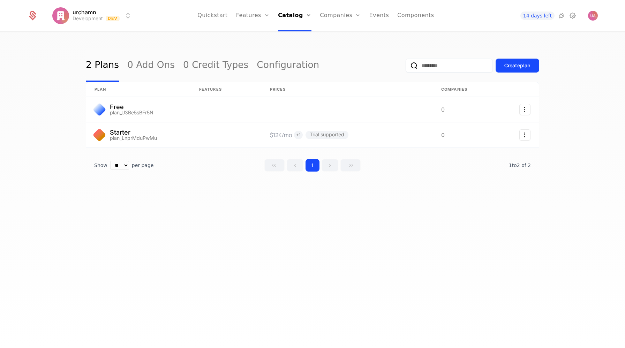
click at [516, 67] on div "Create plan" at bounding box center [518, 65] width 26 height 7
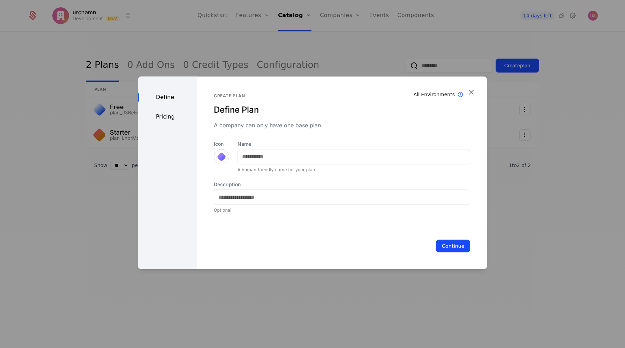
click at [288, 169] on div "A human-friendly name for your plan." at bounding box center [354, 170] width 233 height 6
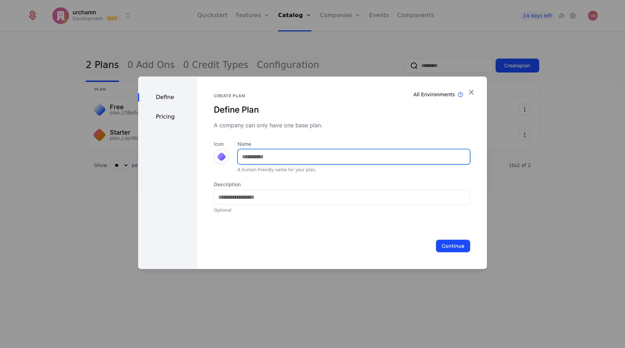
click at [279, 161] on input "Name" at bounding box center [354, 156] width 232 height 15
type input "***"
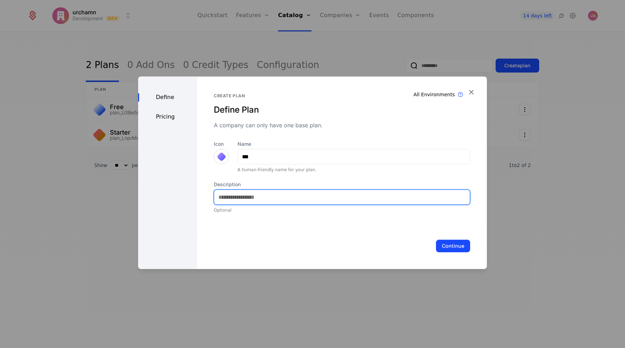
click at [266, 200] on input "Description" at bounding box center [342, 197] width 256 height 15
type input "**********"
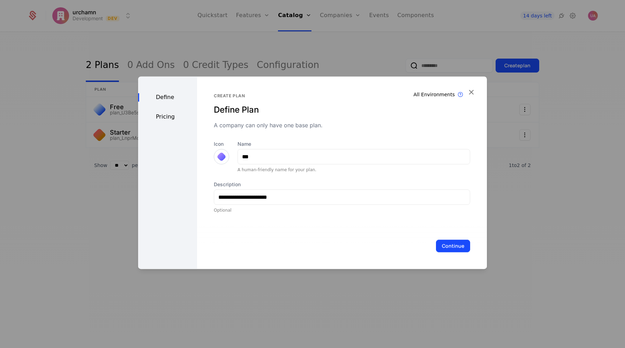
click at [444, 246] on button "Continue" at bounding box center [453, 246] width 34 height 13
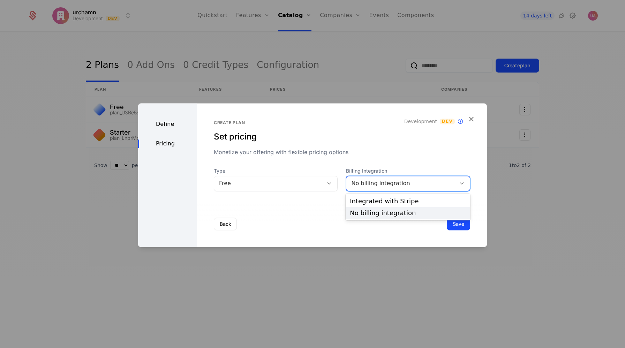
click at [380, 184] on div "No billing integration" at bounding box center [401, 183] width 100 height 8
click at [372, 198] on div "Integrated with Stripe" at bounding box center [408, 201] width 116 height 6
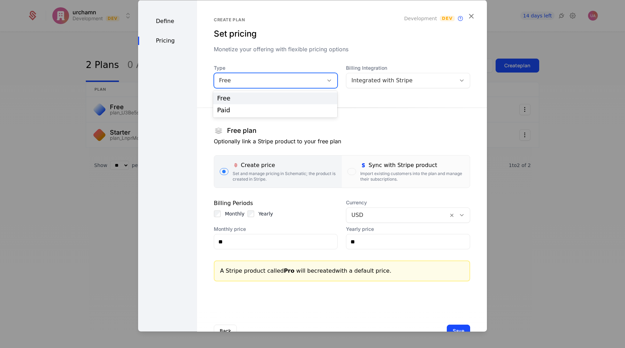
click at [242, 76] on div "Free" at bounding box center [269, 81] width 110 height 10
click at [243, 110] on div "Paid" at bounding box center [275, 110] width 116 height 6
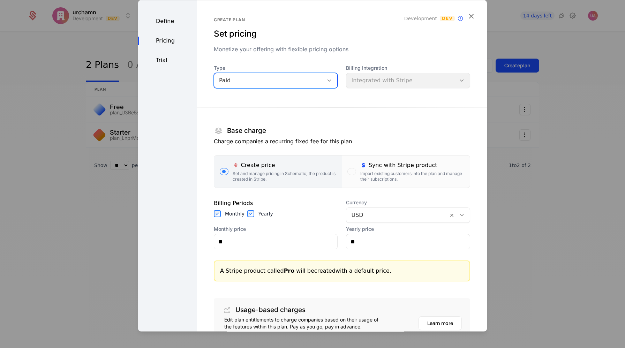
click at [375, 166] on div "Sync with Stripe product" at bounding box center [413, 165] width 104 height 8
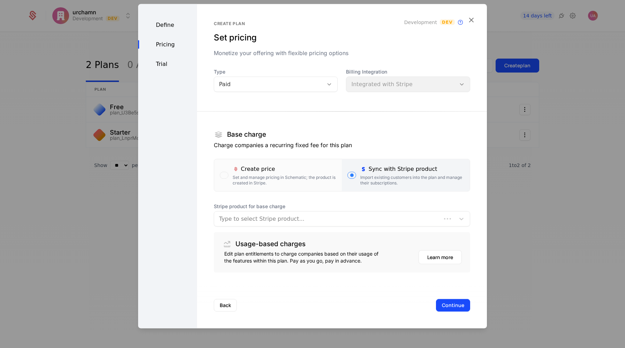
click at [346, 223] on div at bounding box center [327, 219] width 217 height 10
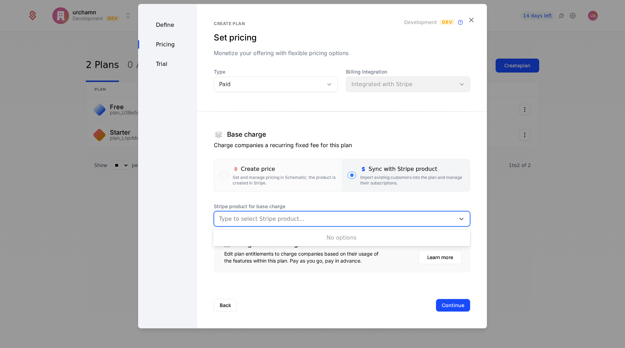
click at [293, 176] on div "Set and manage pricing in Schematic; the product is created in Stripe." at bounding box center [285, 180] width 104 height 11
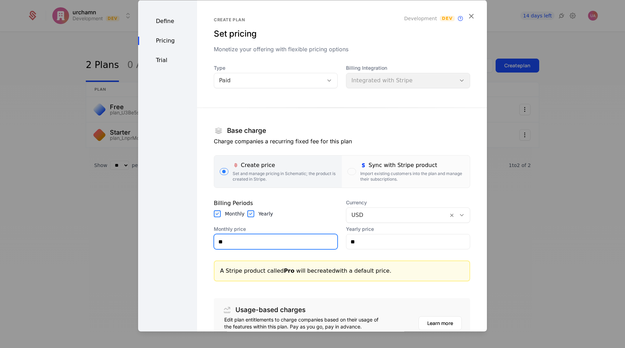
click at [273, 241] on input "**" at bounding box center [276, 242] width 124 height 15
type input "*******"
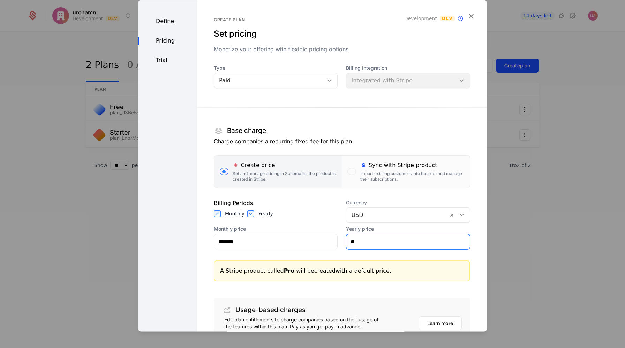
click at [375, 245] on input "**" at bounding box center [409, 242] width 124 height 15
type input "********"
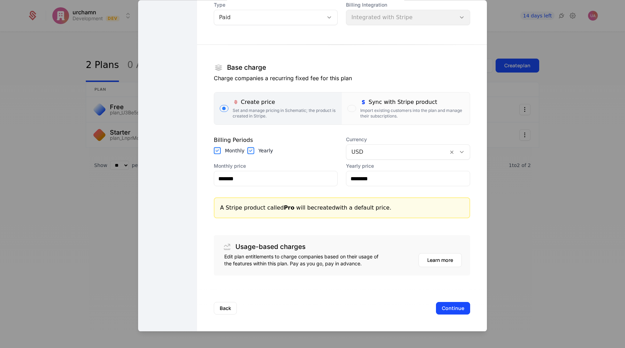
click at [444, 309] on button "Continue" at bounding box center [453, 309] width 34 height 13
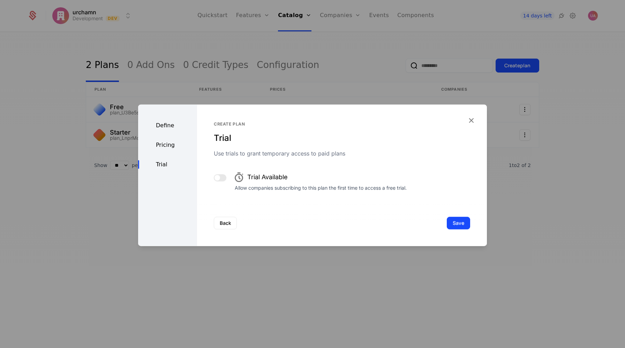
click at [216, 180] on span "button" at bounding box center [218, 178] width 6 height 6
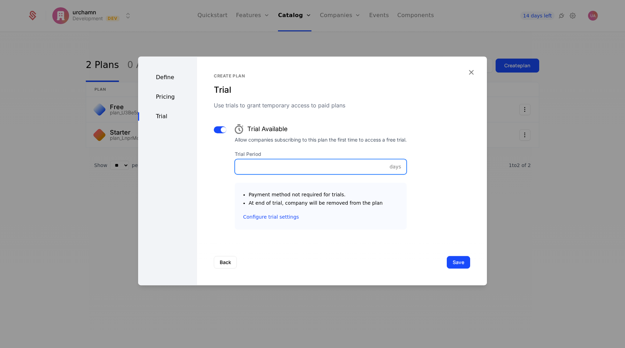
click at [274, 169] on input "Trial Period" at bounding box center [320, 167] width 171 height 15
type input "*"
click at [460, 260] on button "Save" at bounding box center [458, 262] width 23 height 13
